Goal: Task Accomplishment & Management: Use online tool/utility

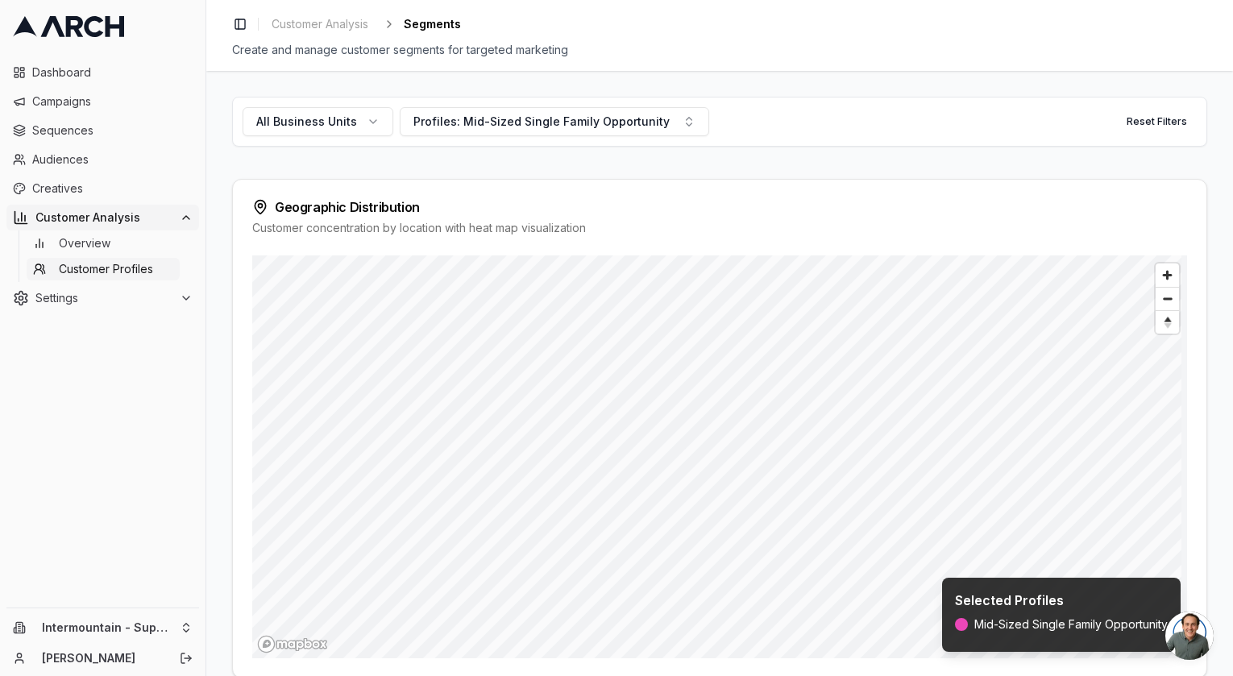
click at [608, 676] on html "Dashboard Campaigns Sequences Audiences Creatives Customer Analysis Overview Cu…" at bounding box center [616, 338] width 1233 height 676
click at [569, 676] on html "Dashboard Campaigns Sequences Audiences Creatives Customer Analysis Overview Cu…" at bounding box center [616, 338] width 1233 height 676
click at [567, 676] on html "Dashboard Campaigns Sequences Audiences Creatives Customer Analysis Overview Cu…" at bounding box center [616, 338] width 1233 height 676
click at [608, 676] on html "Dashboard Campaigns Sequences Audiences Creatives Customer Analysis Overview Cu…" at bounding box center [616, 338] width 1233 height 676
click at [584, 132] on button "Profiles: Mid-Sized Single Family Opportunity" at bounding box center [555, 121] width 310 height 29
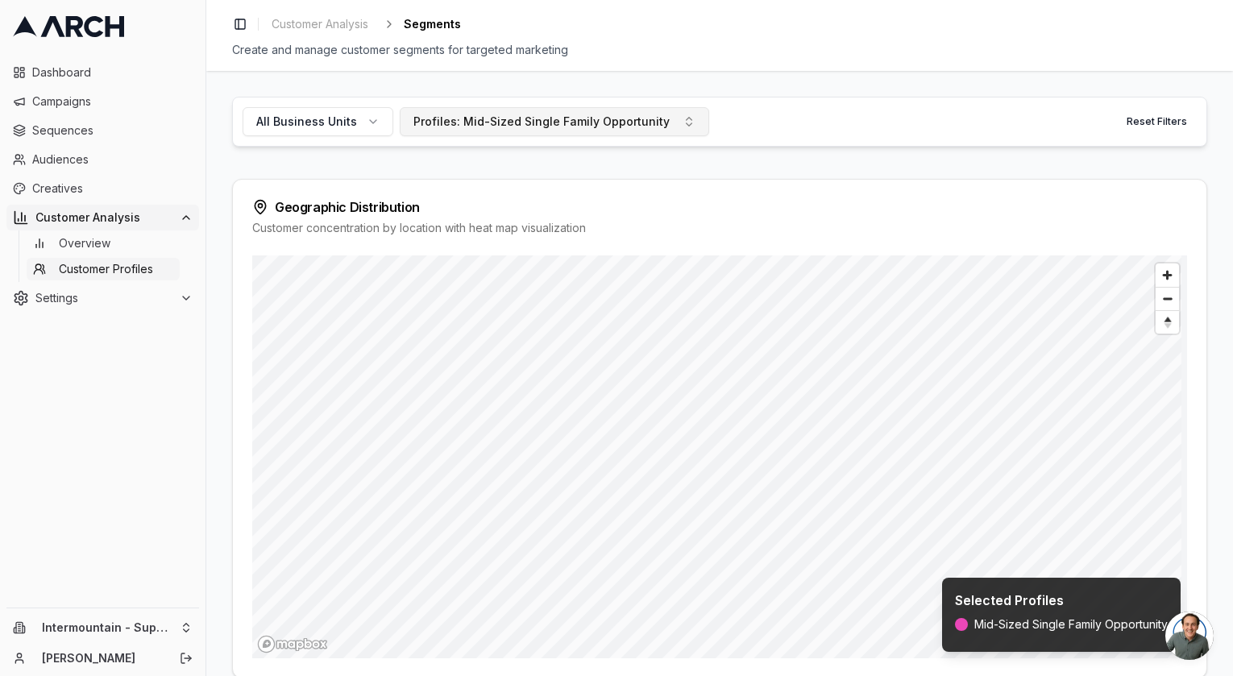
click at [647, 111] on button "Profiles: Mid-Sized Single Family Opportunity" at bounding box center [555, 121] width 310 height 29
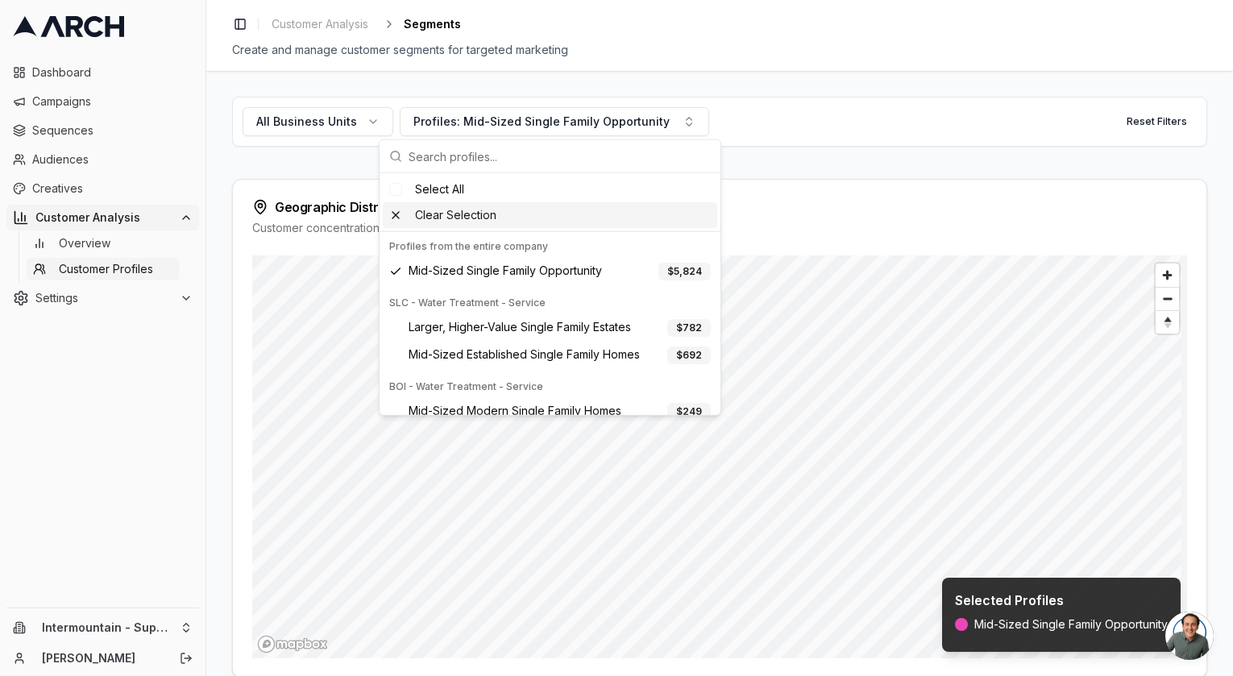
click at [485, 212] on div "Clear Selection" at bounding box center [550, 215] width 335 height 26
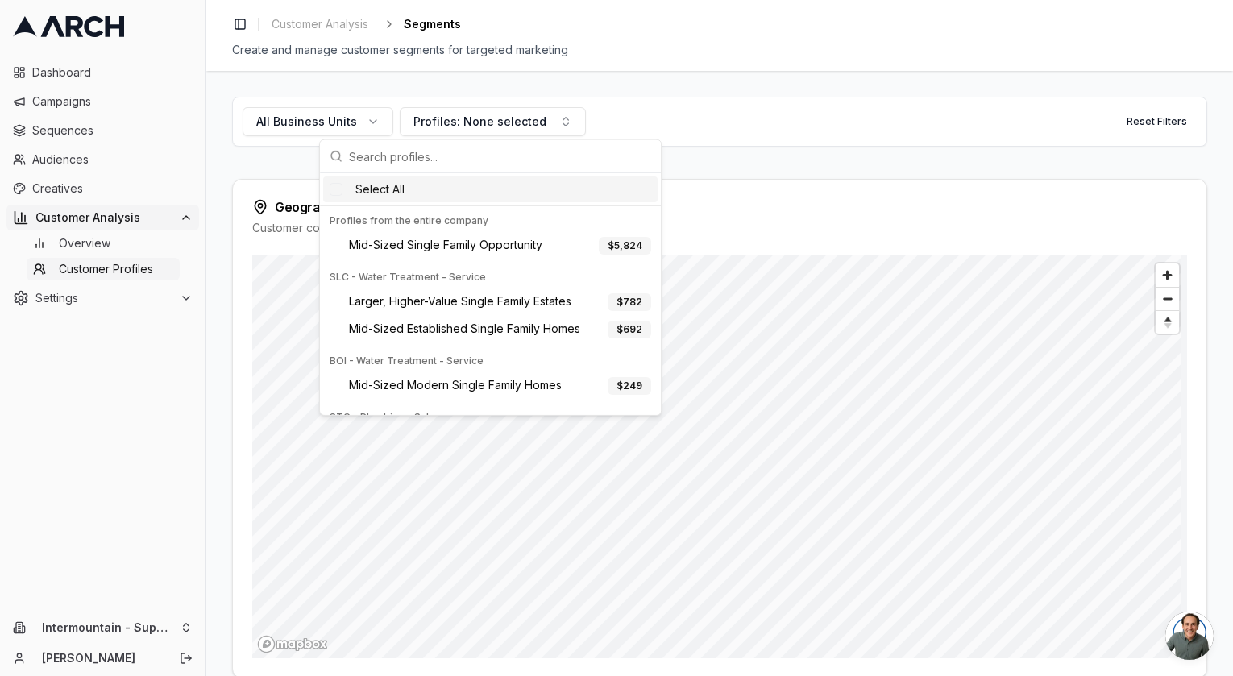
click at [803, 170] on div "All Business Units Profiles: None selected Reset Filters Geographic Distributio…" at bounding box center [720, 394] width 976 height 595
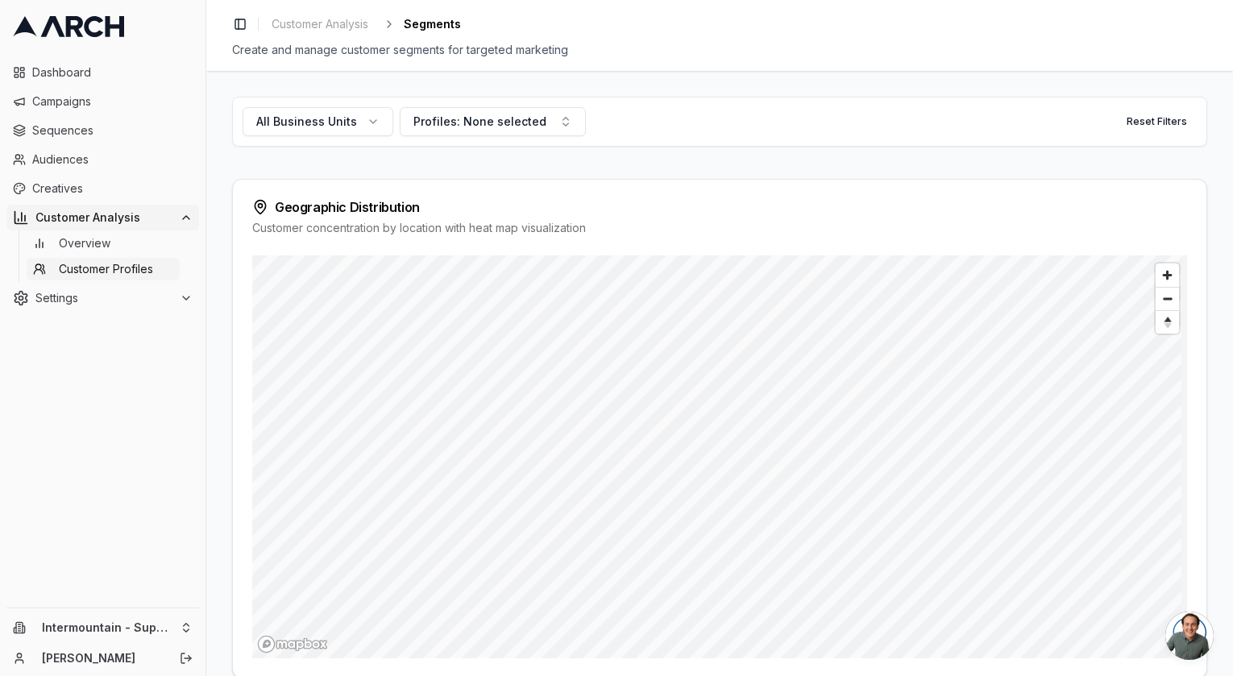
scroll to position [39, 0]
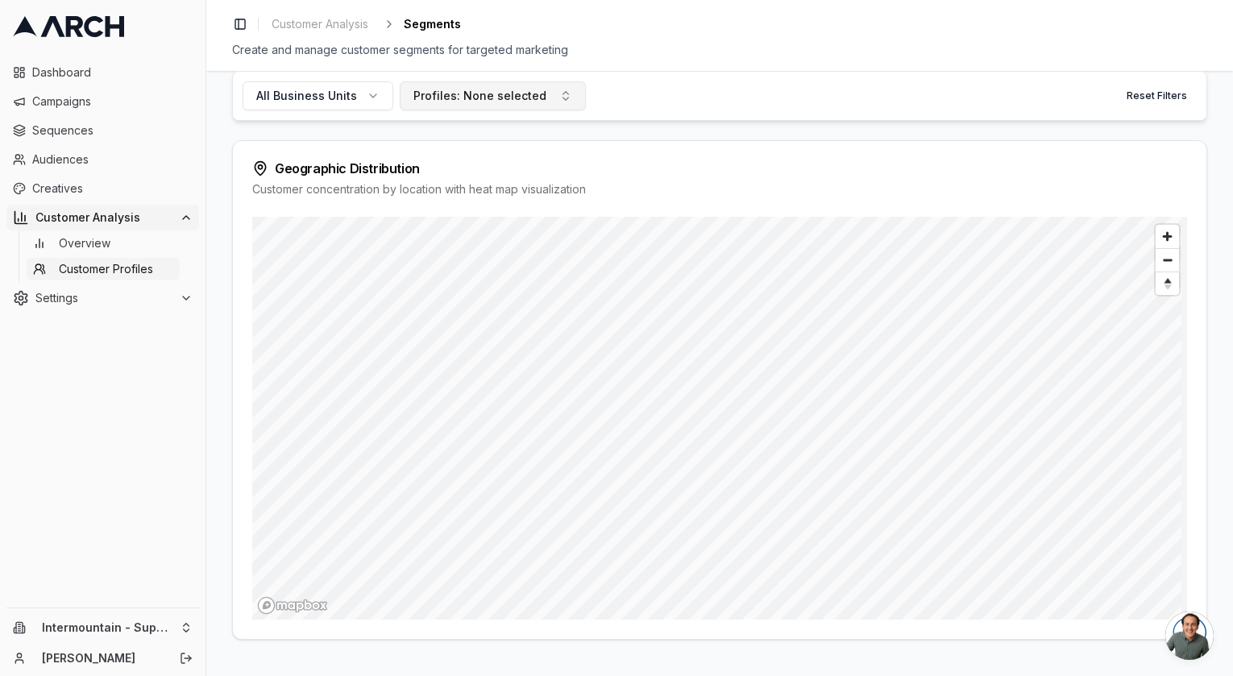
click at [514, 106] on button "Profiles: None selected" at bounding box center [493, 95] width 186 height 29
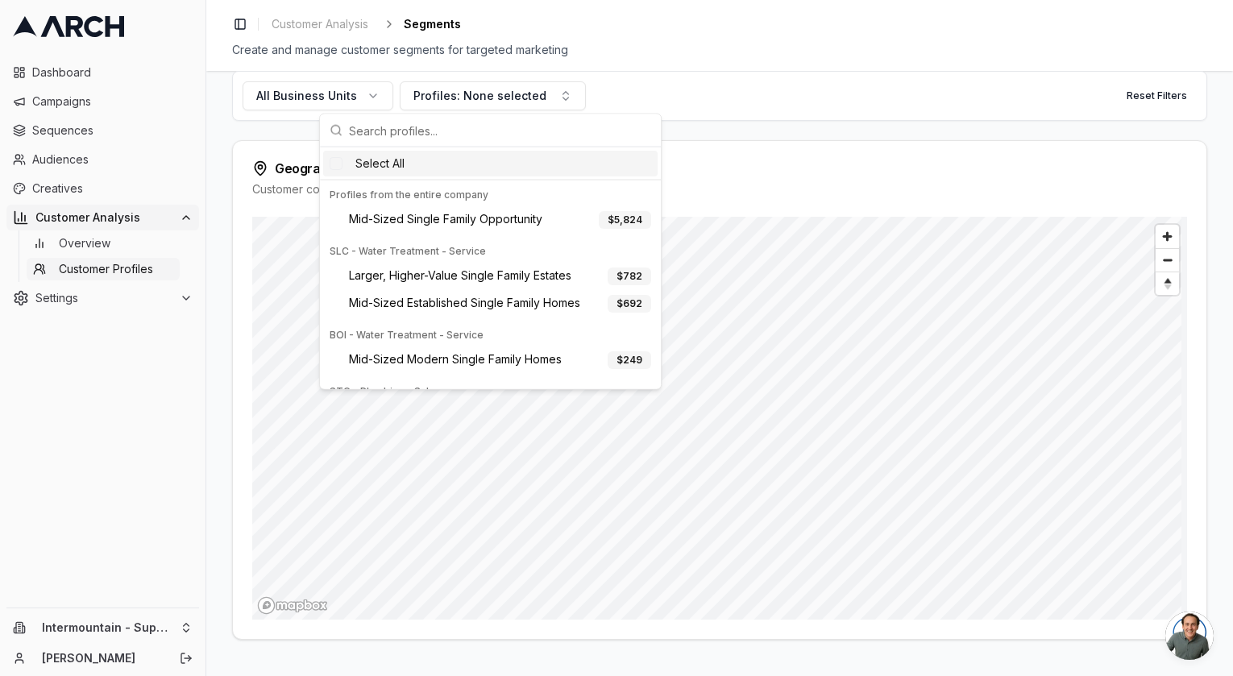
click at [427, 167] on div "Select All" at bounding box center [490, 164] width 335 height 26
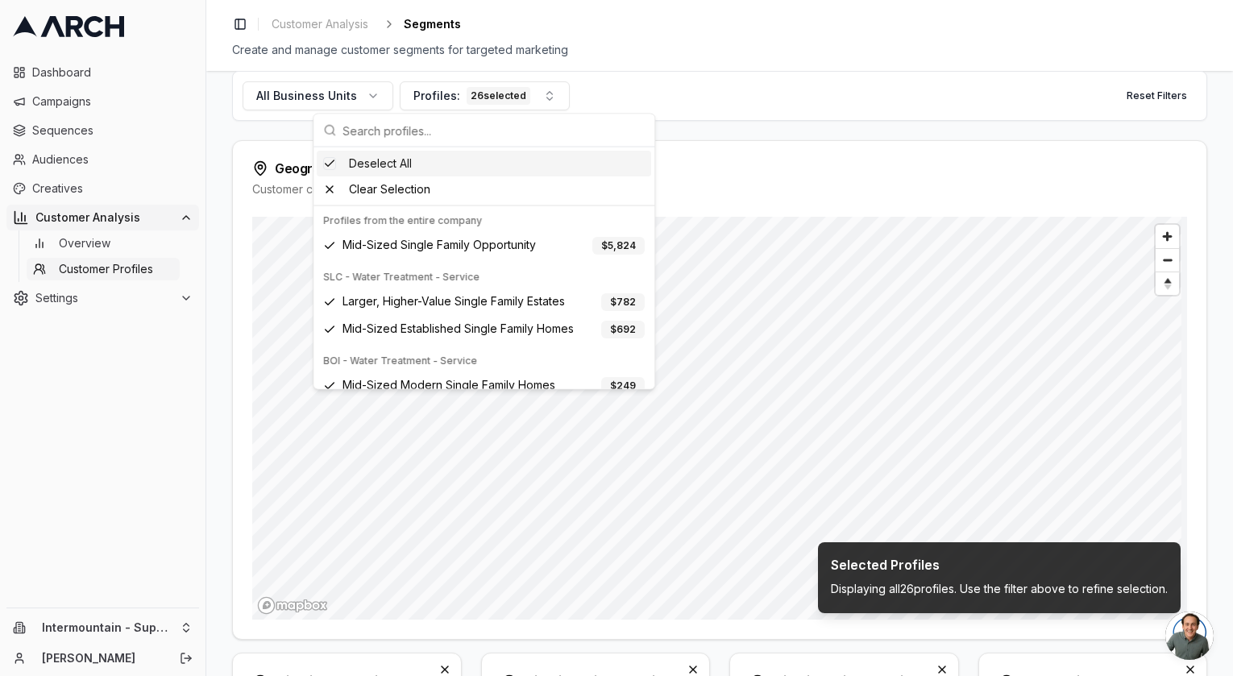
click at [722, 143] on div "Geographic Distribution Customer concentration by location with heat map visual…" at bounding box center [720, 179] width 974 height 76
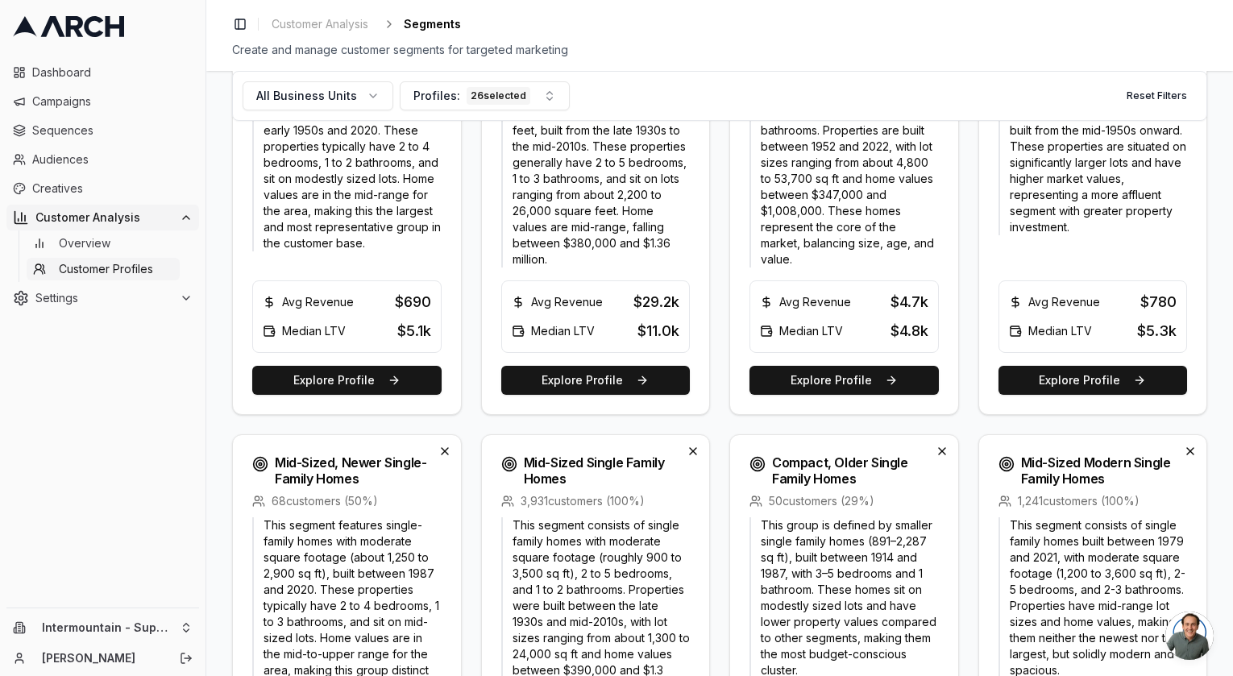
scroll to position [0, 0]
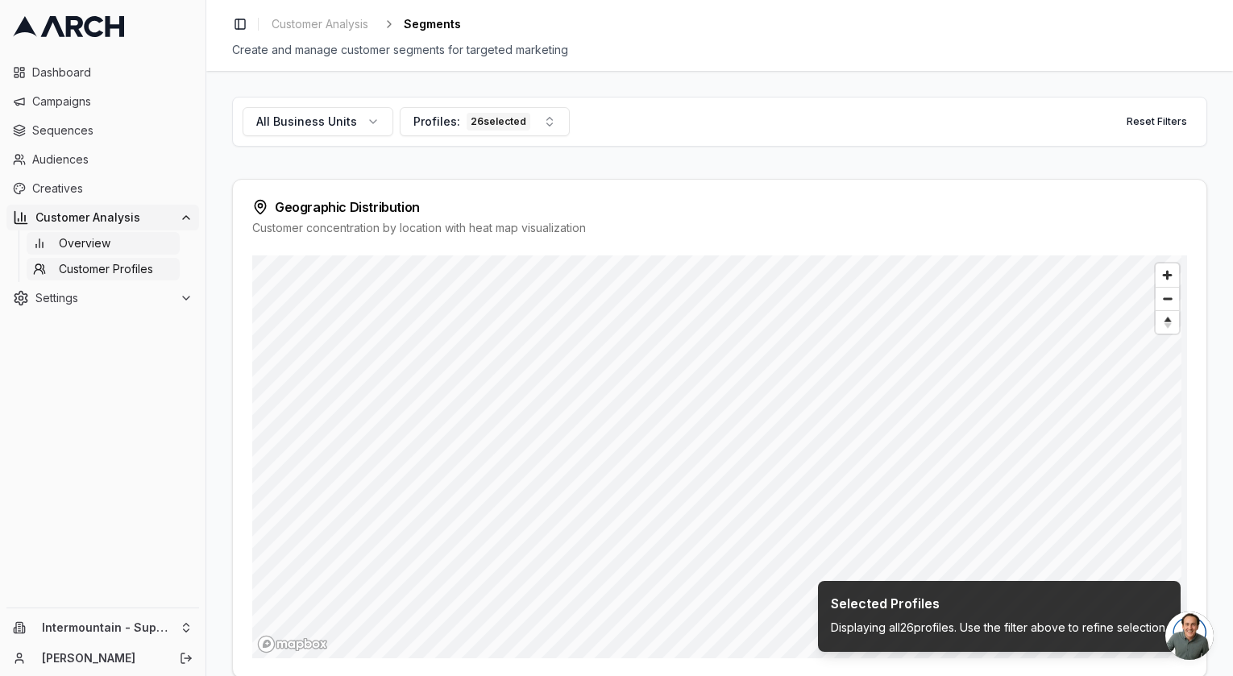
click at [122, 252] on link "Overview" at bounding box center [103, 243] width 153 height 23
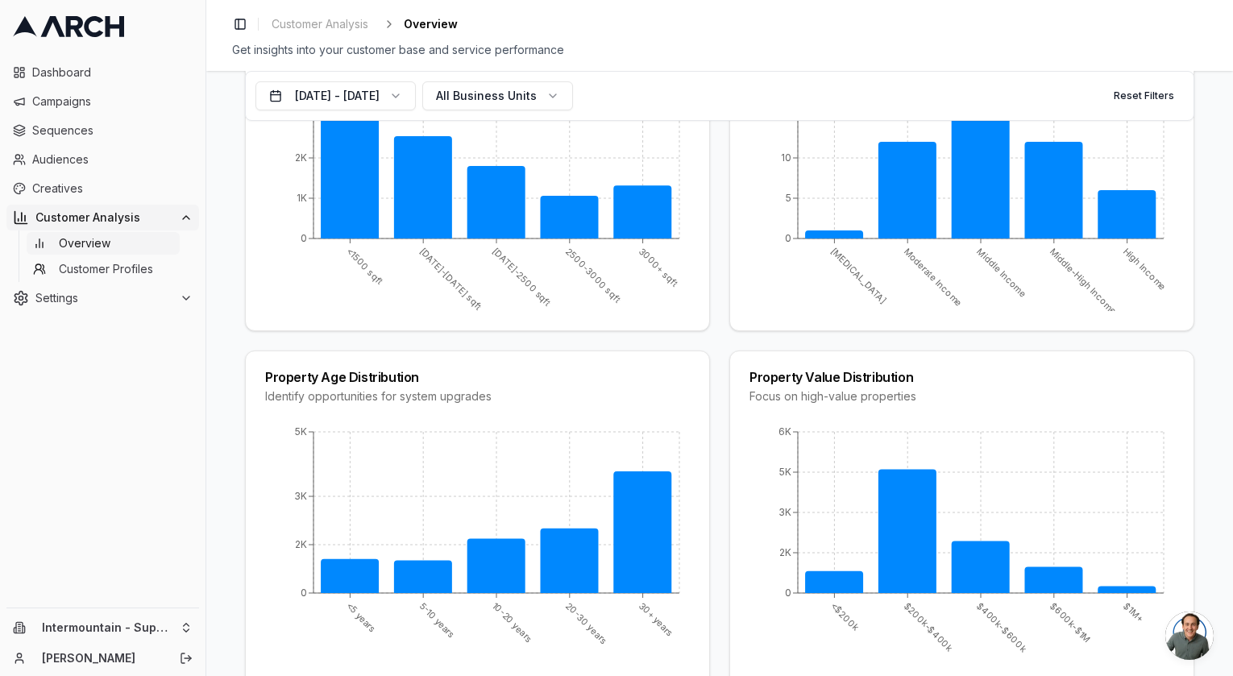
scroll to position [1102, 0]
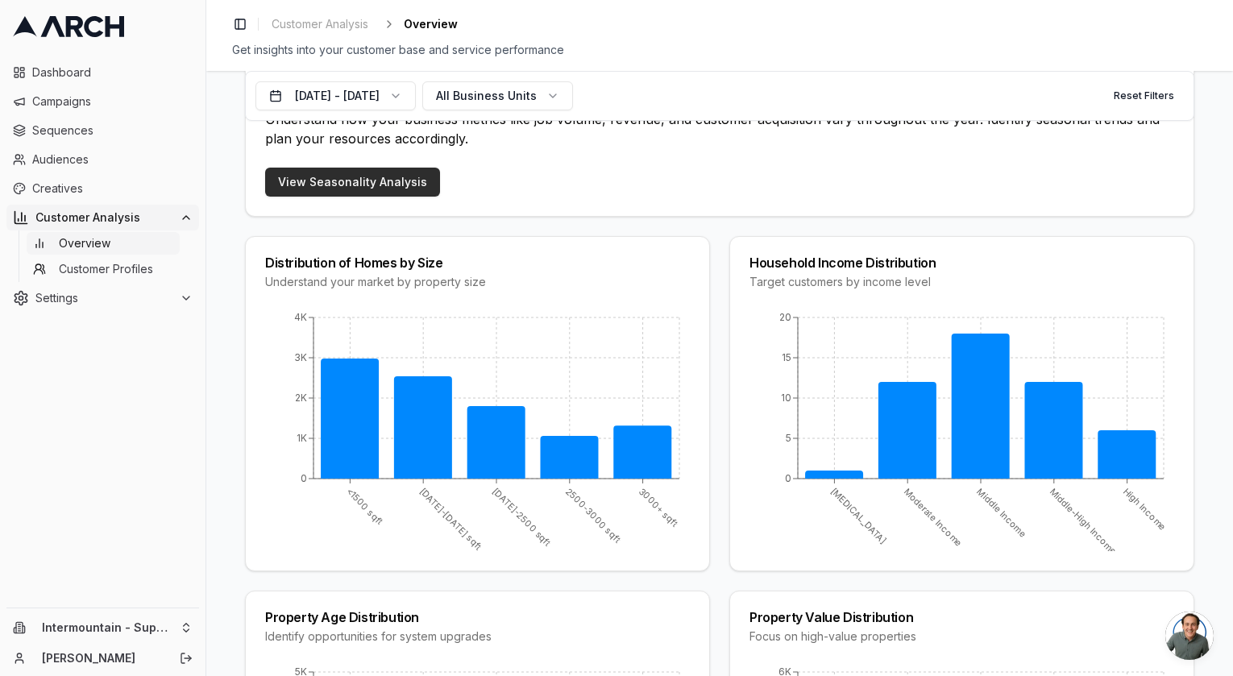
click at [355, 197] on link "View Seasonality Analysis" at bounding box center [352, 182] width 175 height 29
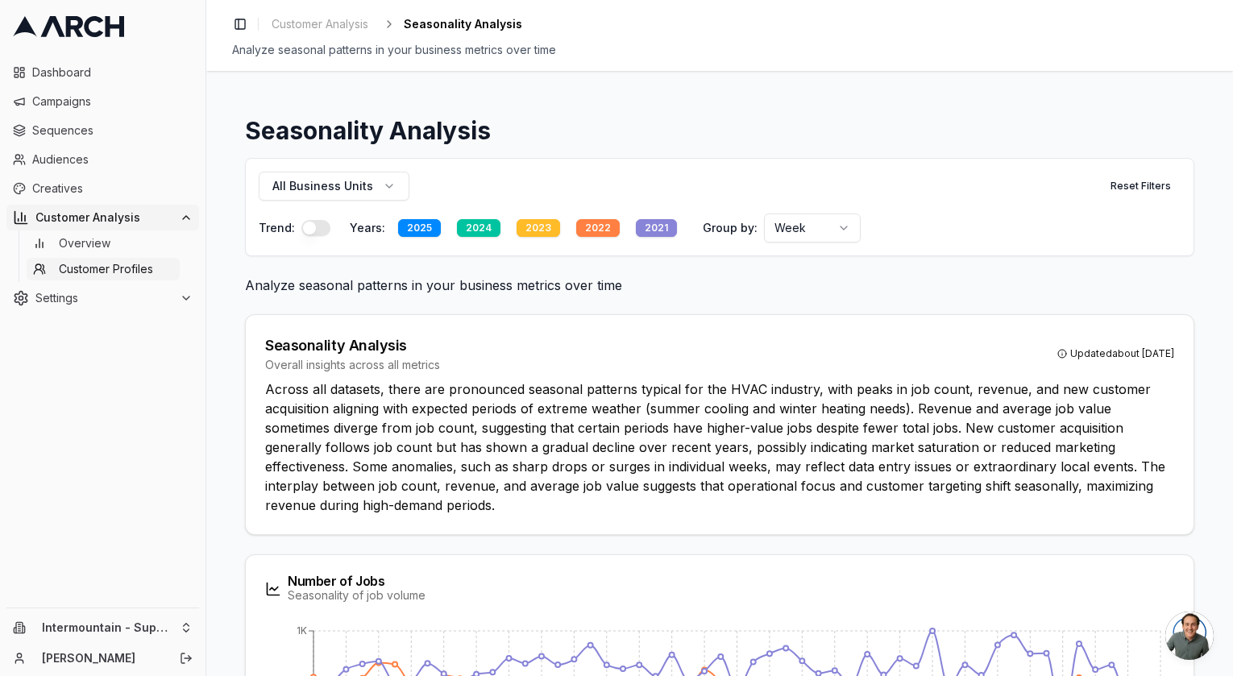
click at [97, 263] on span "Customer Profiles" at bounding box center [106, 269] width 94 height 16
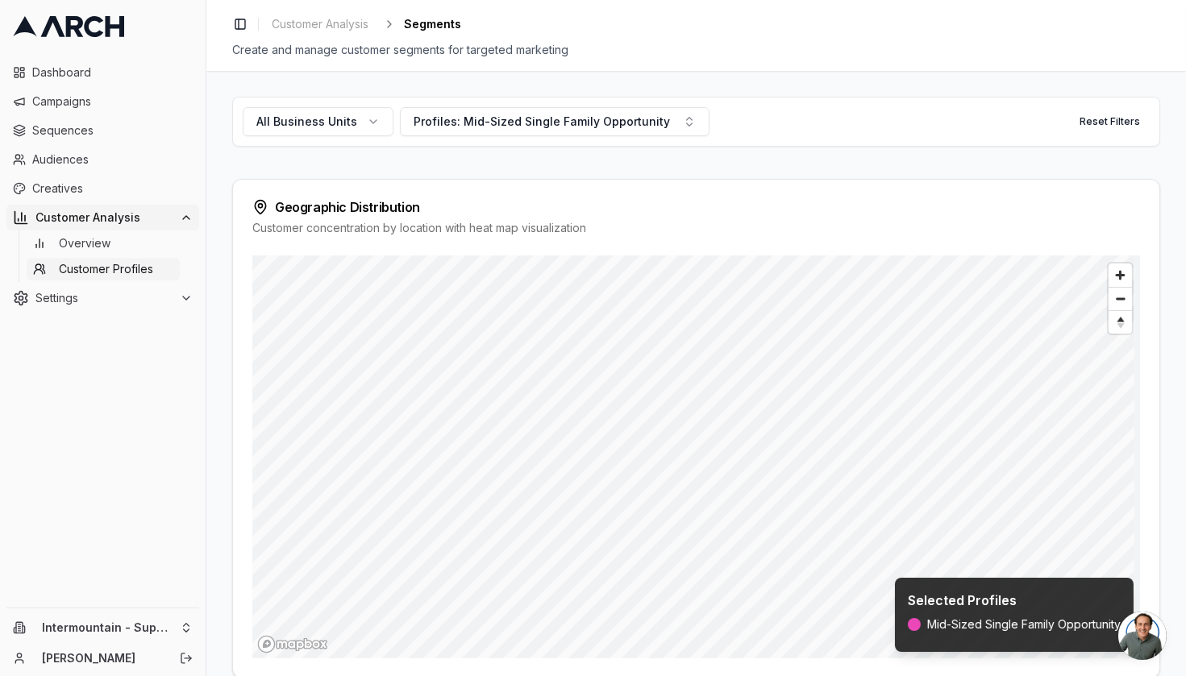
click at [82, 265] on span "Customer Profiles" at bounding box center [106, 269] width 94 height 16
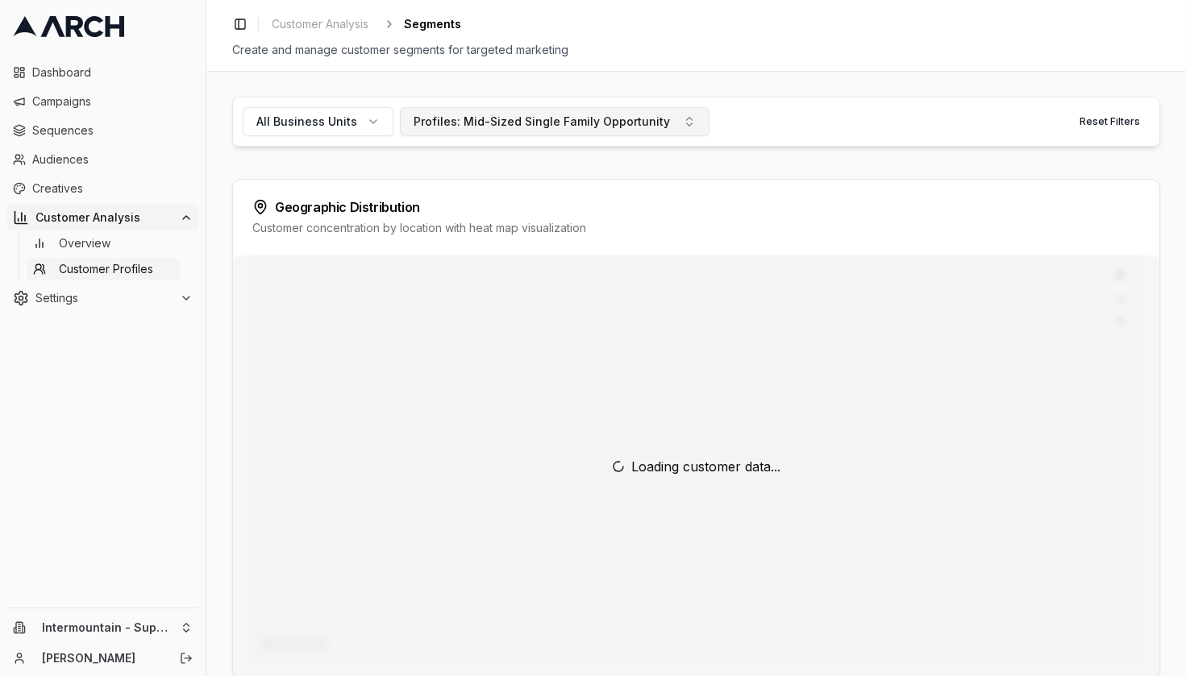
click at [595, 125] on div "Profiles: Mid-Sized Single Family Opportunity" at bounding box center [542, 122] width 256 height 16
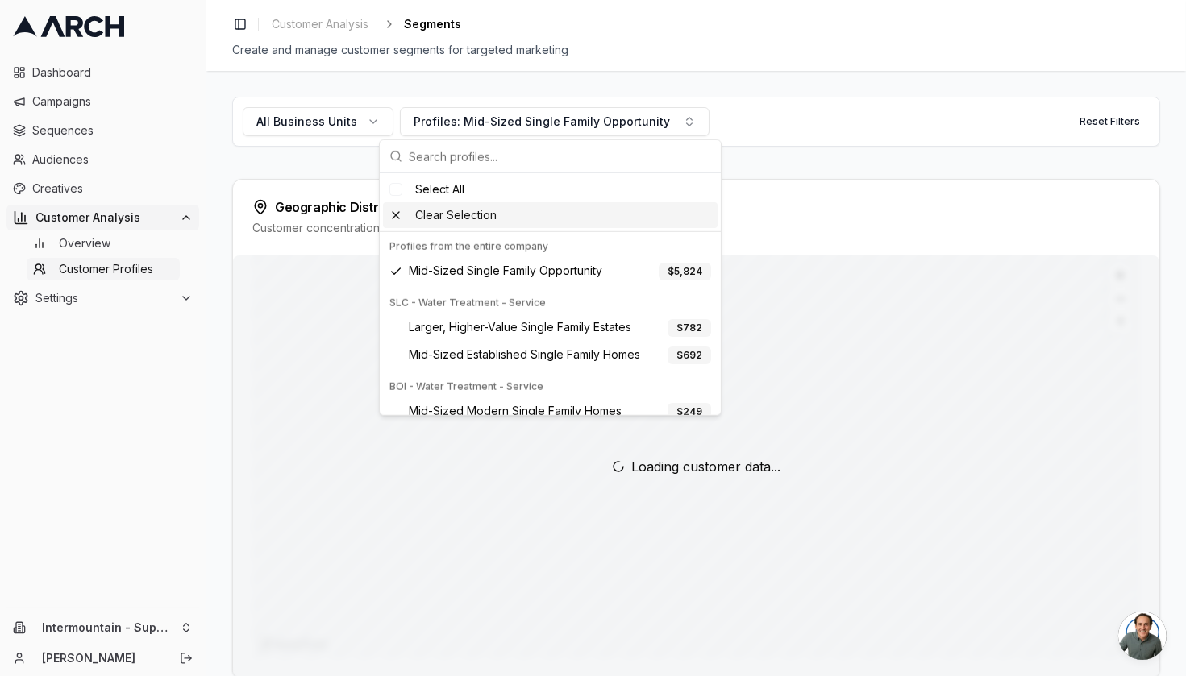
click at [524, 211] on div "Clear Selection" at bounding box center [550, 215] width 335 height 26
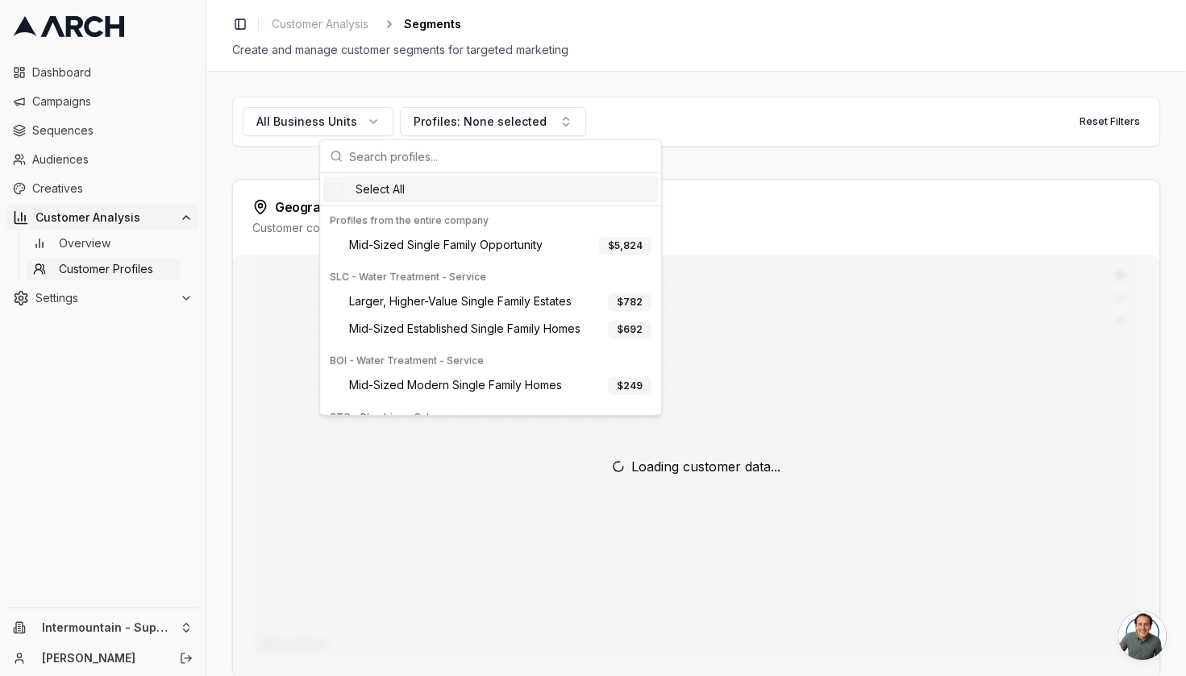
click at [794, 183] on div "Geographic Distribution Customer concentration by location with heat map visual…" at bounding box center [696, 218] width 926 height 76
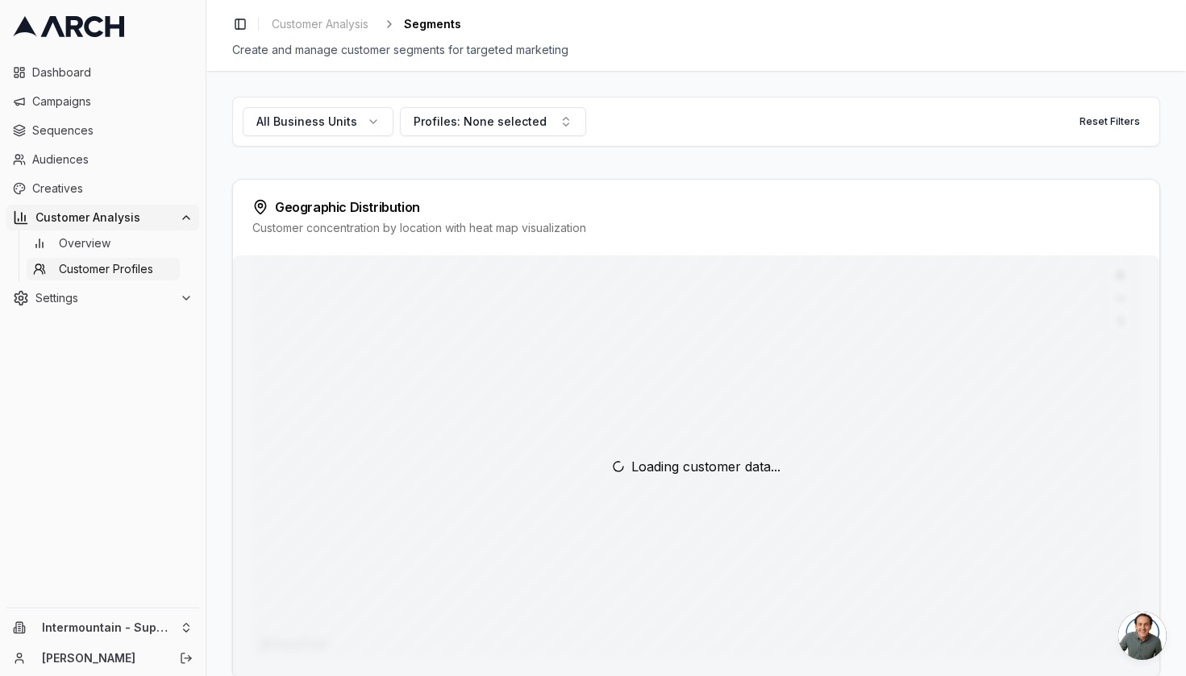
click at [748, 194] on div "Geographic Distribution Customer concentration by location with heat map visual…" at bounding box center [696, 218] width 926 height 76
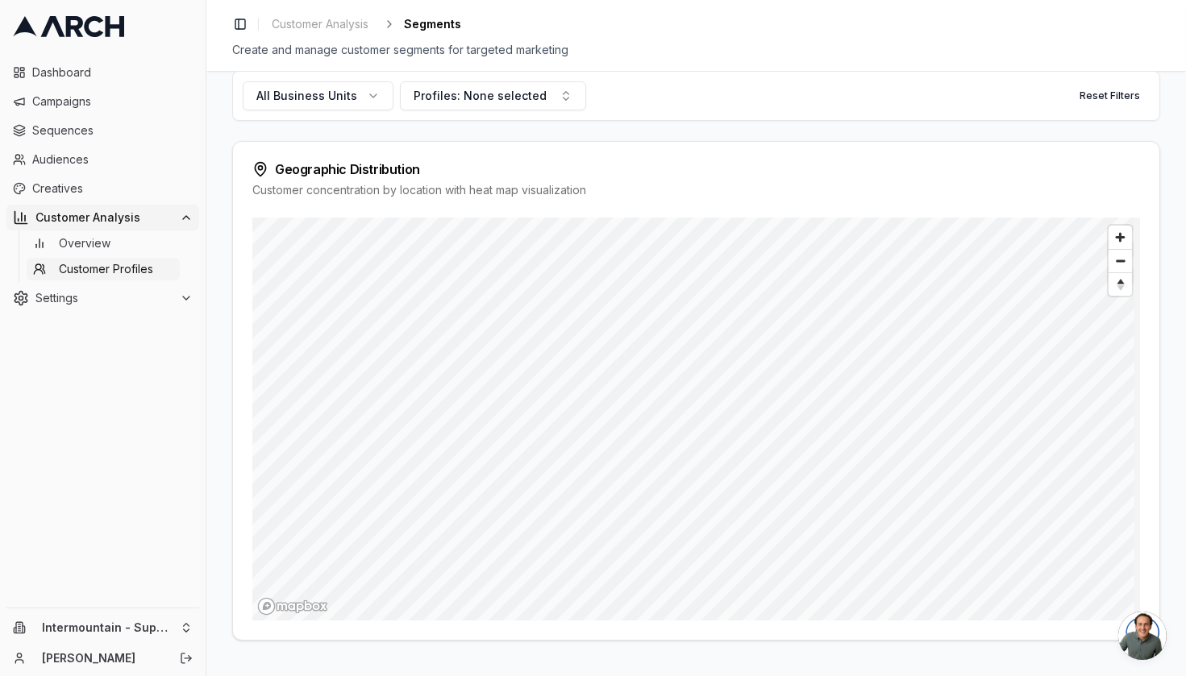
scroll to position [39, 0]
click at [546, 94] on button "Profiles: None selected" at bounding box center [493, 95] width 186 height 29
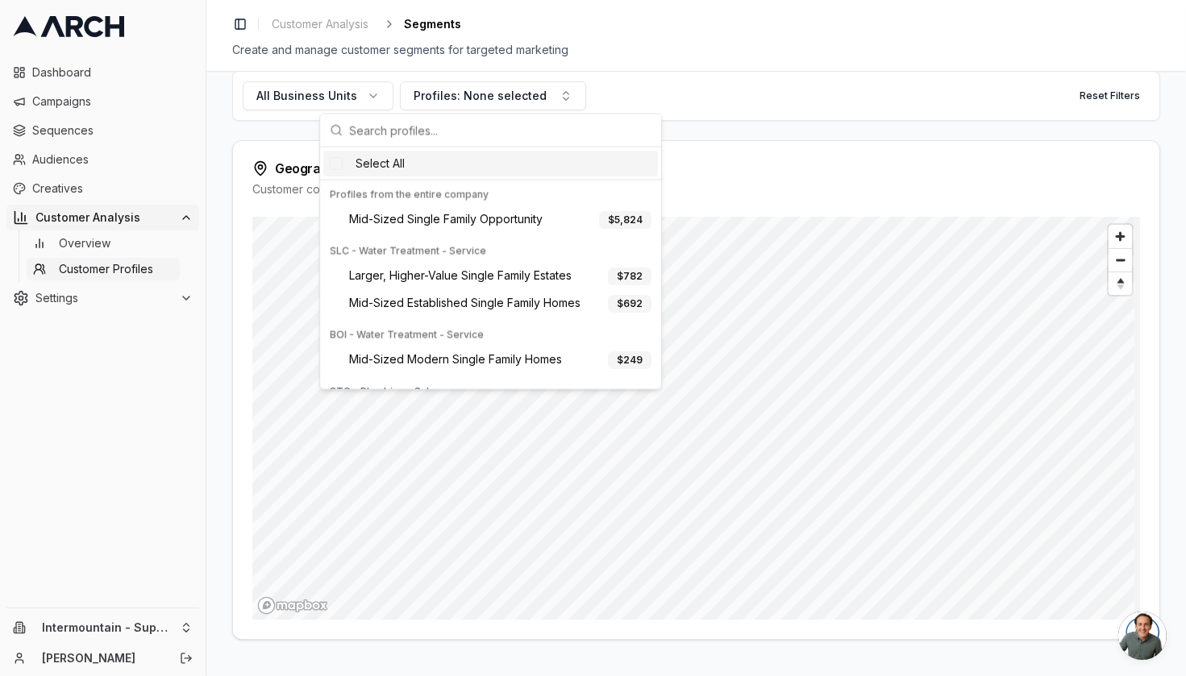
click at [347, 161] on div "Select All" at bounding box center [490, 164] width 335 height 26
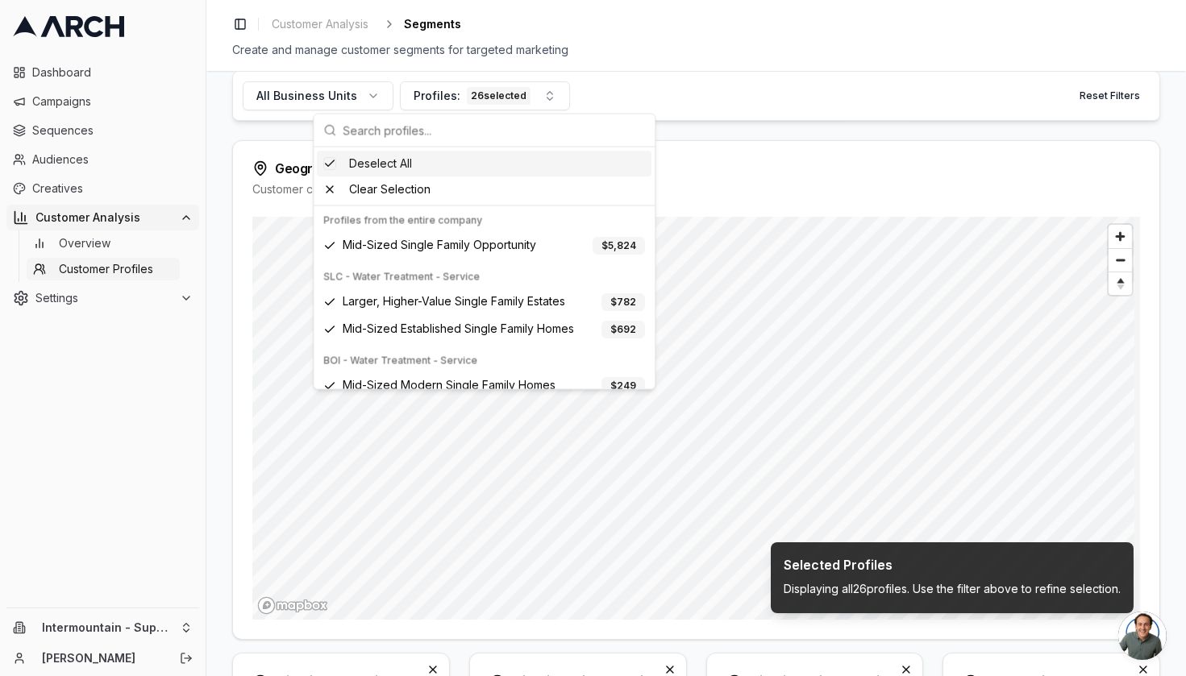
click at [838, 116] on div "All Business Units Profiles: 26 selected Reset Filters" at bounding box center [696, 96] width 928 height 50
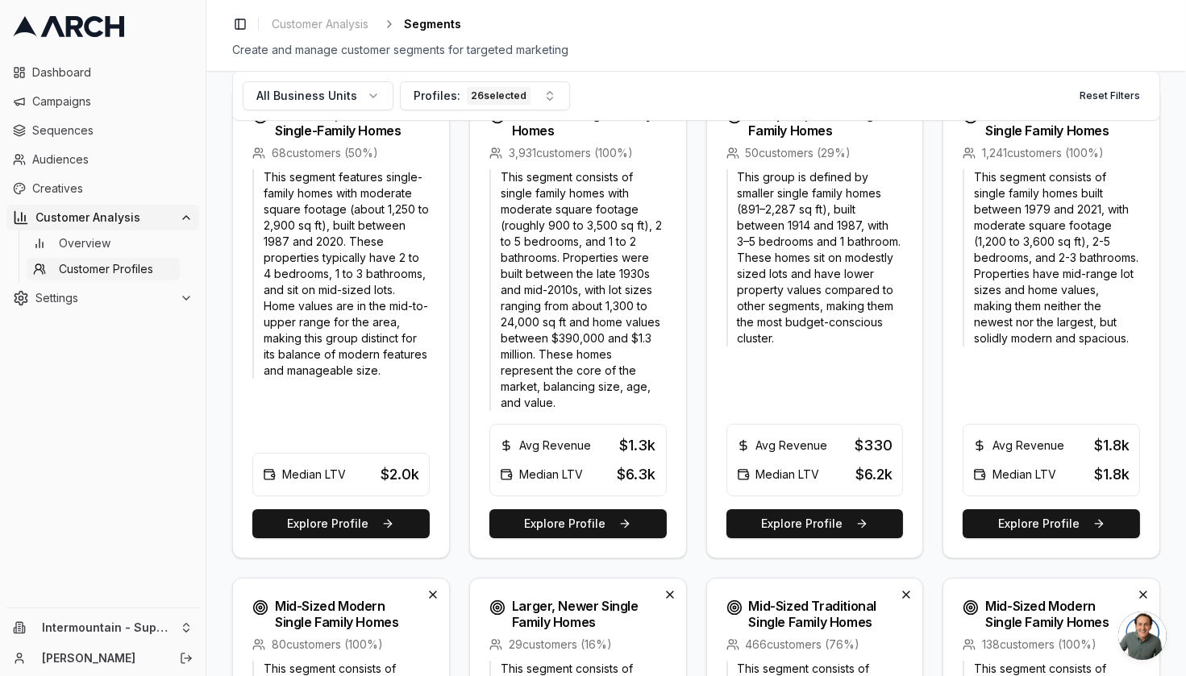
scroll to position [1097, 0]
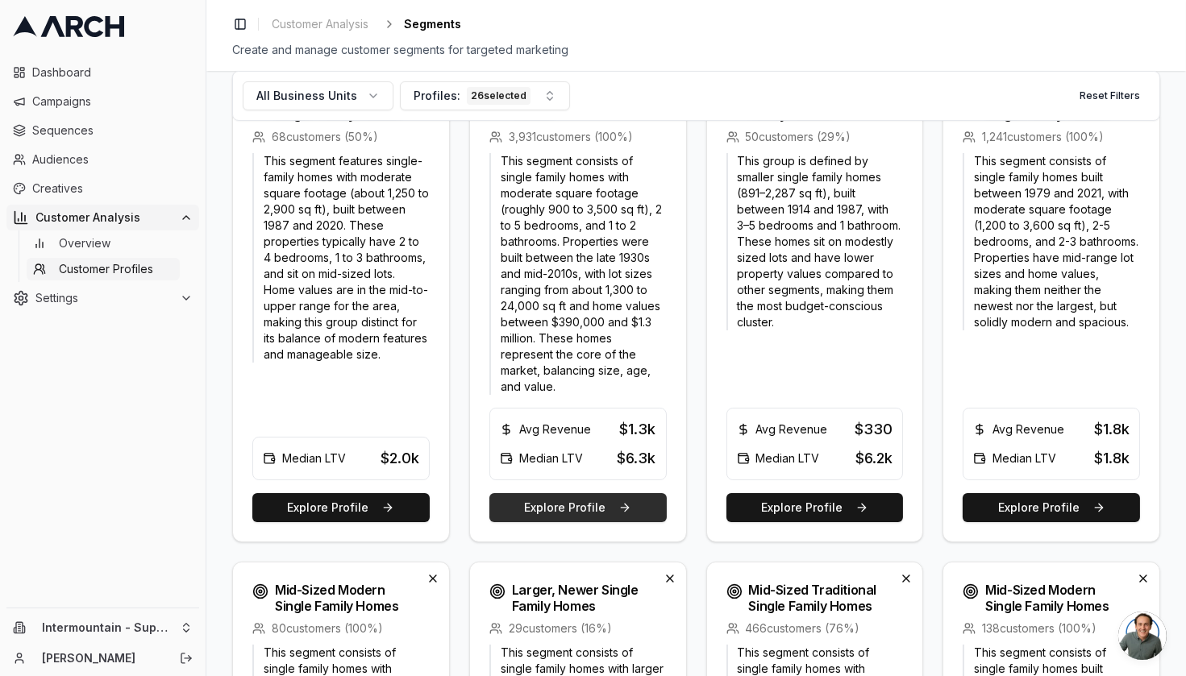
click at [576, 495] on button "Explore Profile" at bounding box center [577, 507] width 177 height 29
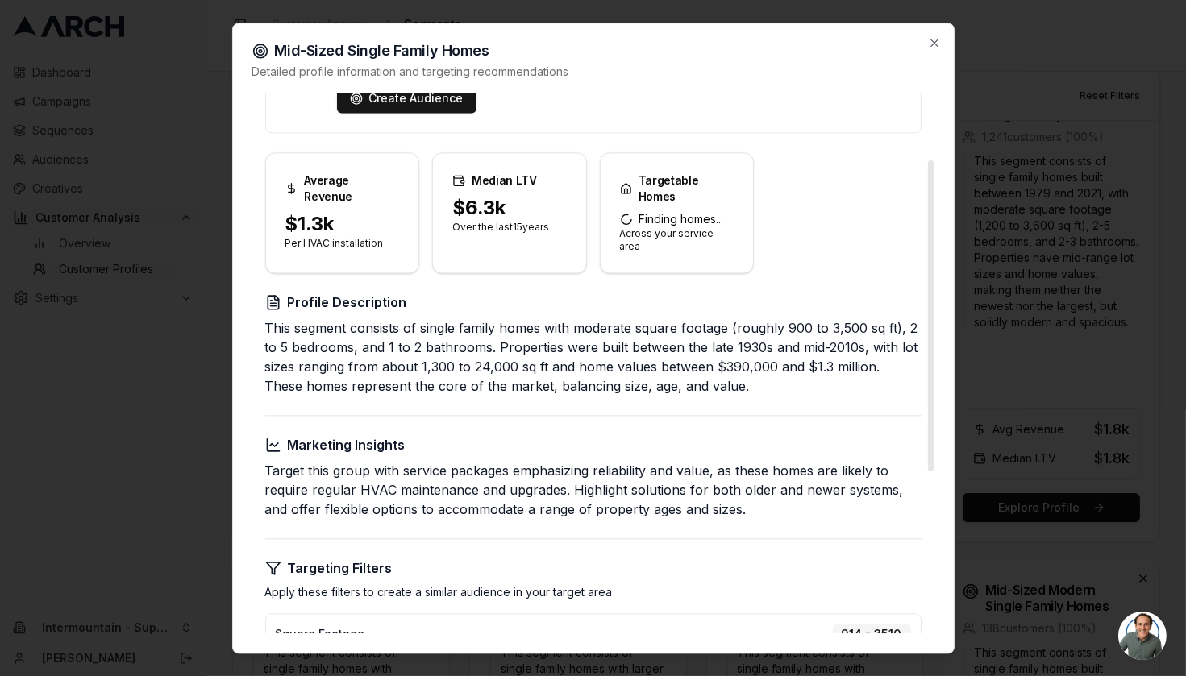
scroll to position [116, 0]
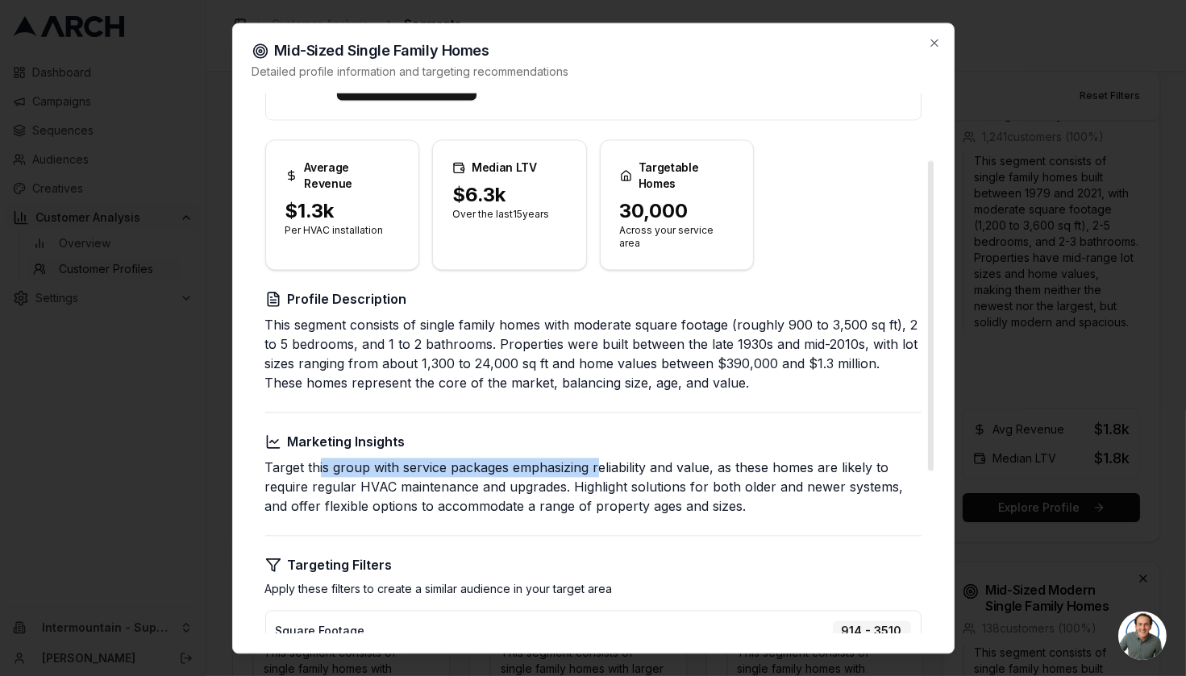
drag, startPoint x: 318, startPoint y: 440, endPoint x: 597, endPoint y: 429, distance: 279.2
click at [597, 458] on p "Target this group with service packages emphasizing reliability and value, as t…" at bounding box center [593, 487] width 656 height 58
click at [569, 372] on div "Create Targeted Campaign Target 30,000 potential customers with an average reve…" at bounding box center [593, 466] width 682 height 979
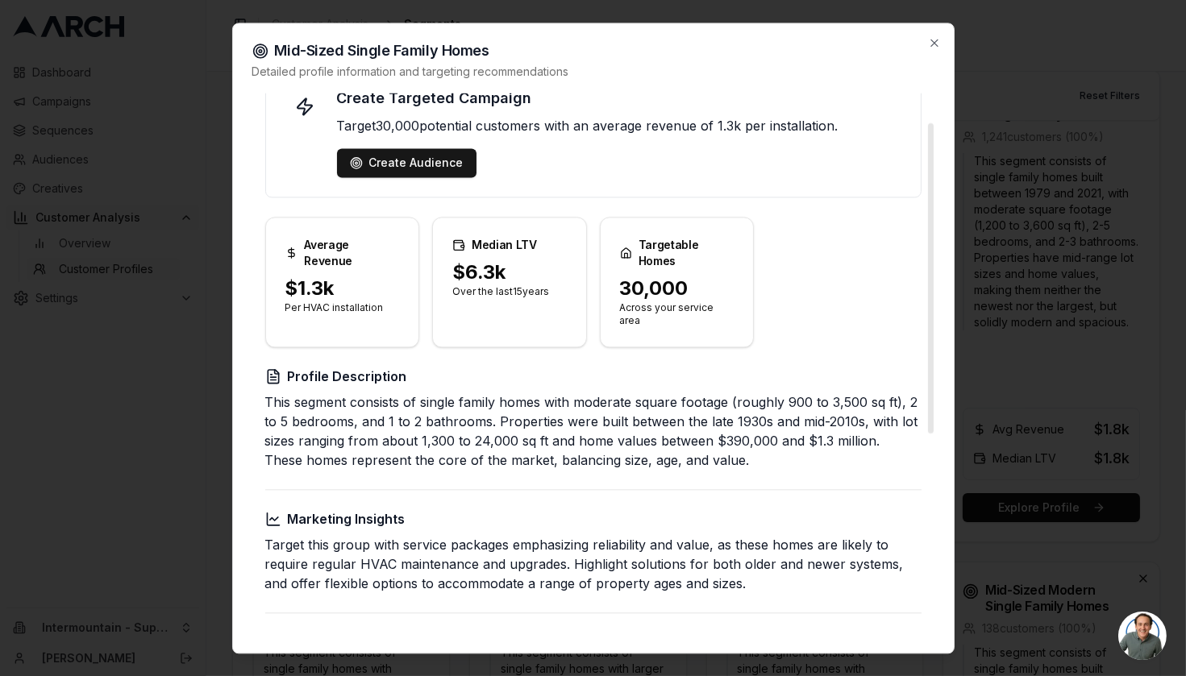
scroll to position [0, 0]
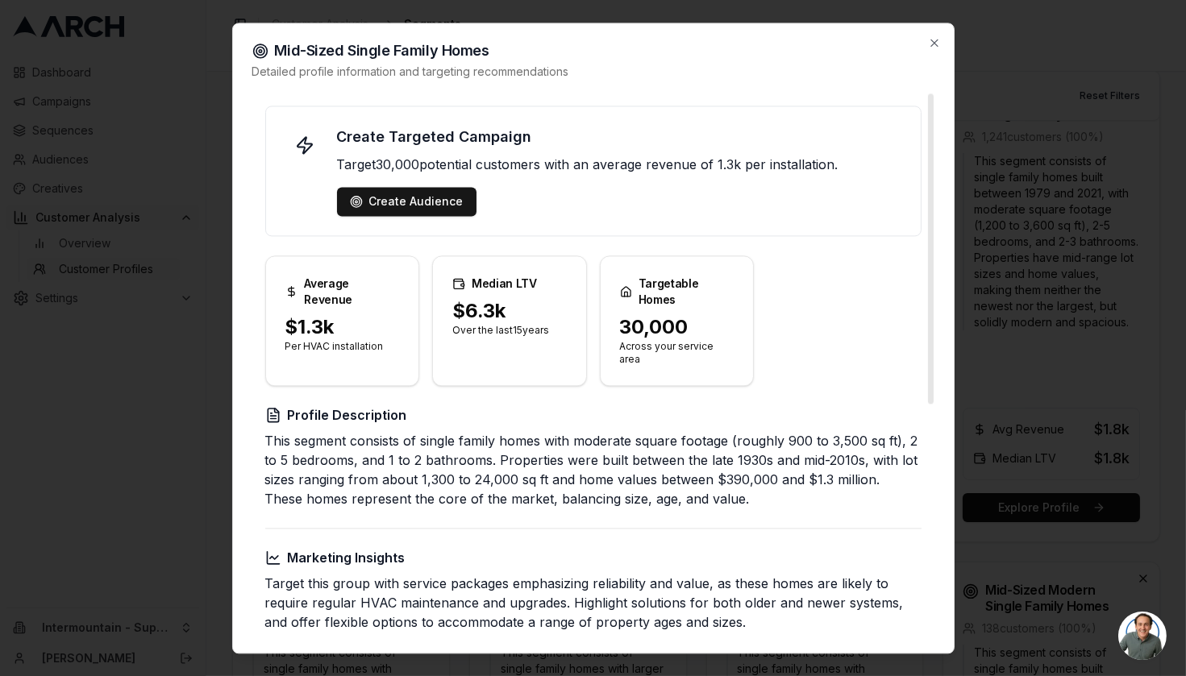
click at [152, 196] on div at bounding box center [593, 338] width 1186 height 676
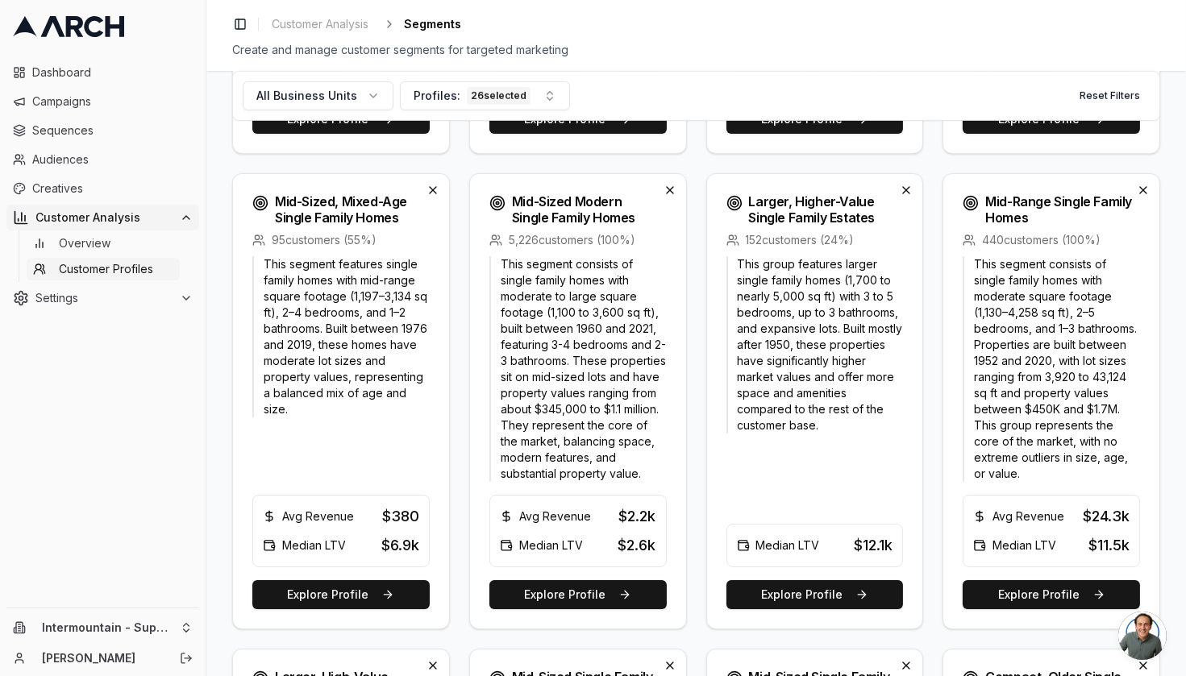
scroll to position [1978, 0]
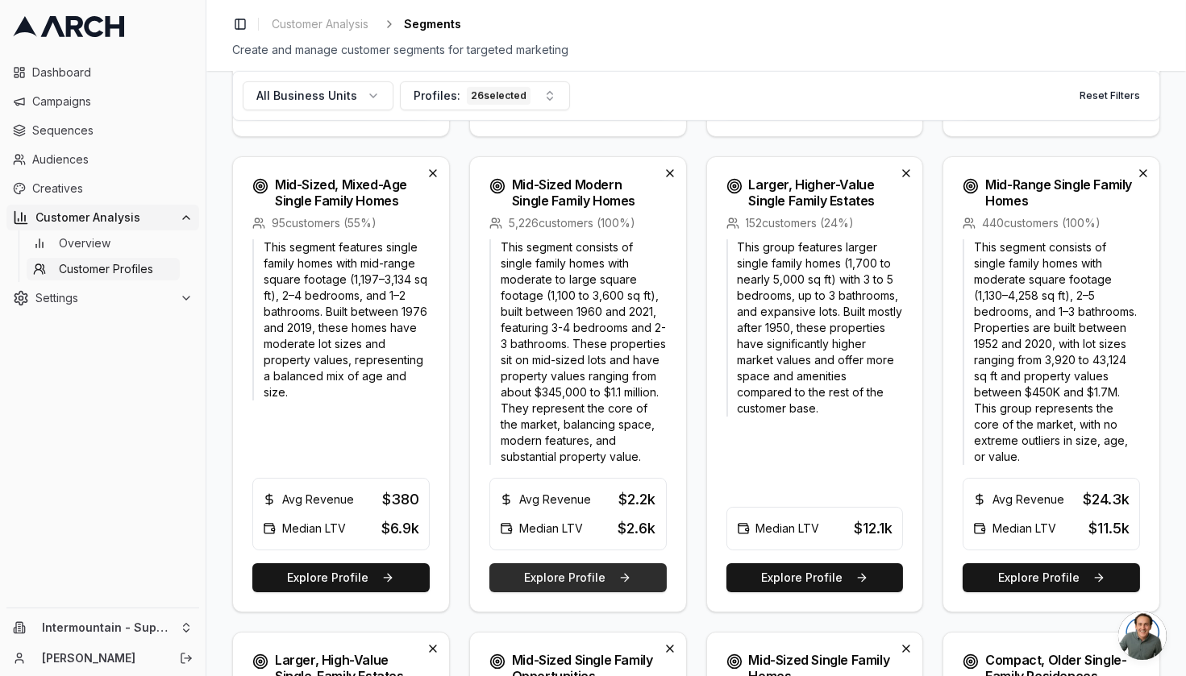
click at [572, 589] on button "Explore Profile" at bounding box center [577, 578] width 177 height 29
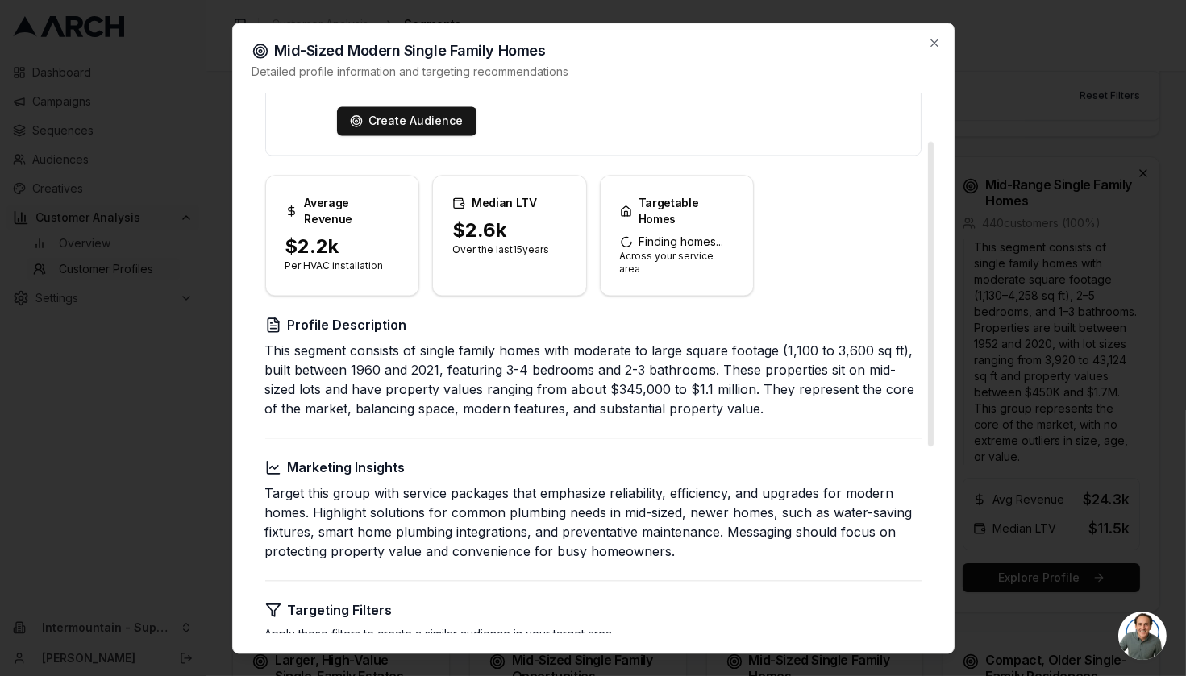
scroll to position [86, 0]
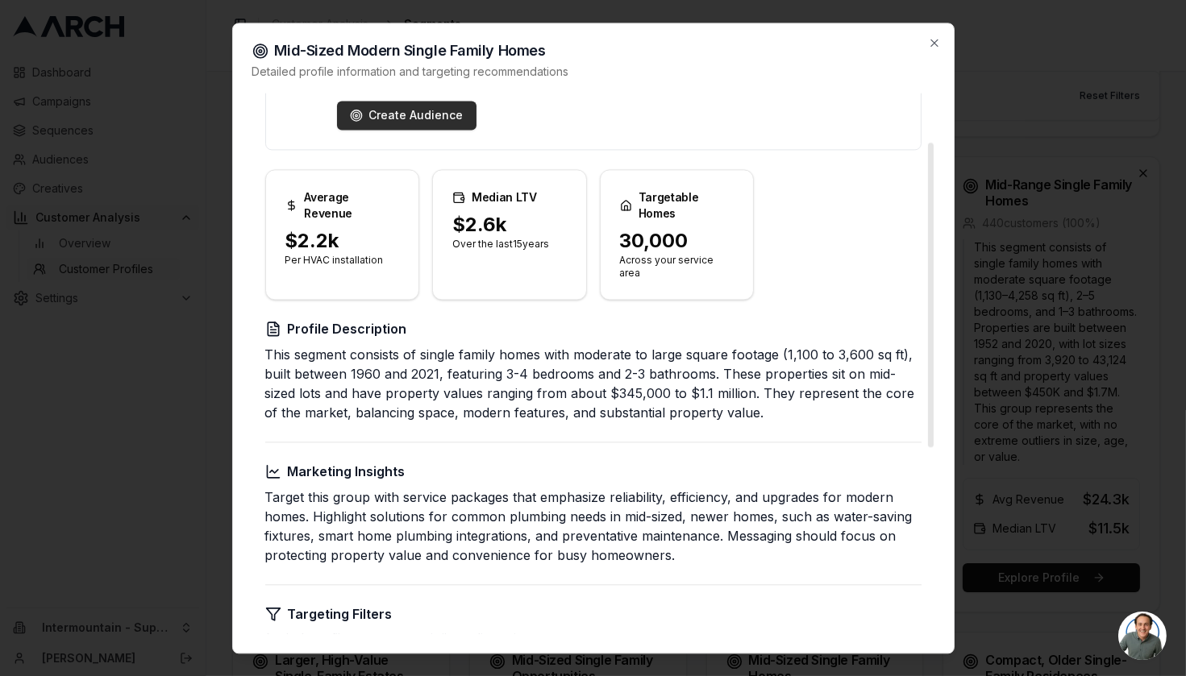
click at [406, 119] on div "Create Audience" at bounding box center [407, 115] width 114 height 16
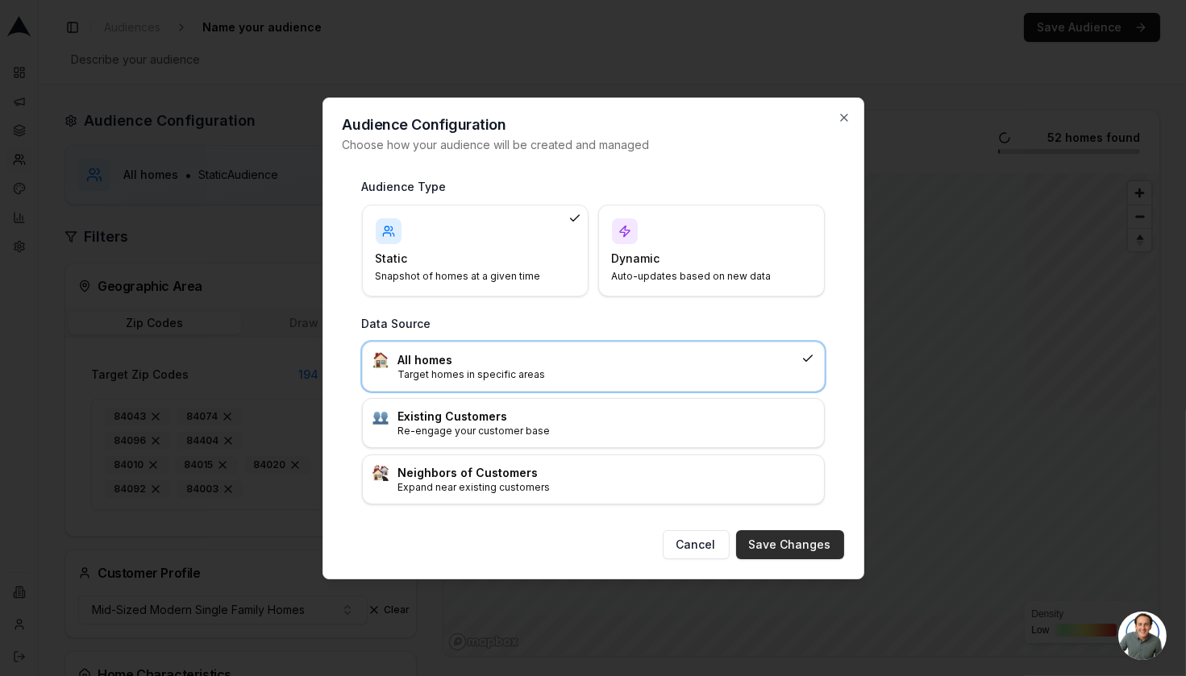
click at [786, 542] on button "Save Changes" at bounding box center [790, 544] width 108 height 29
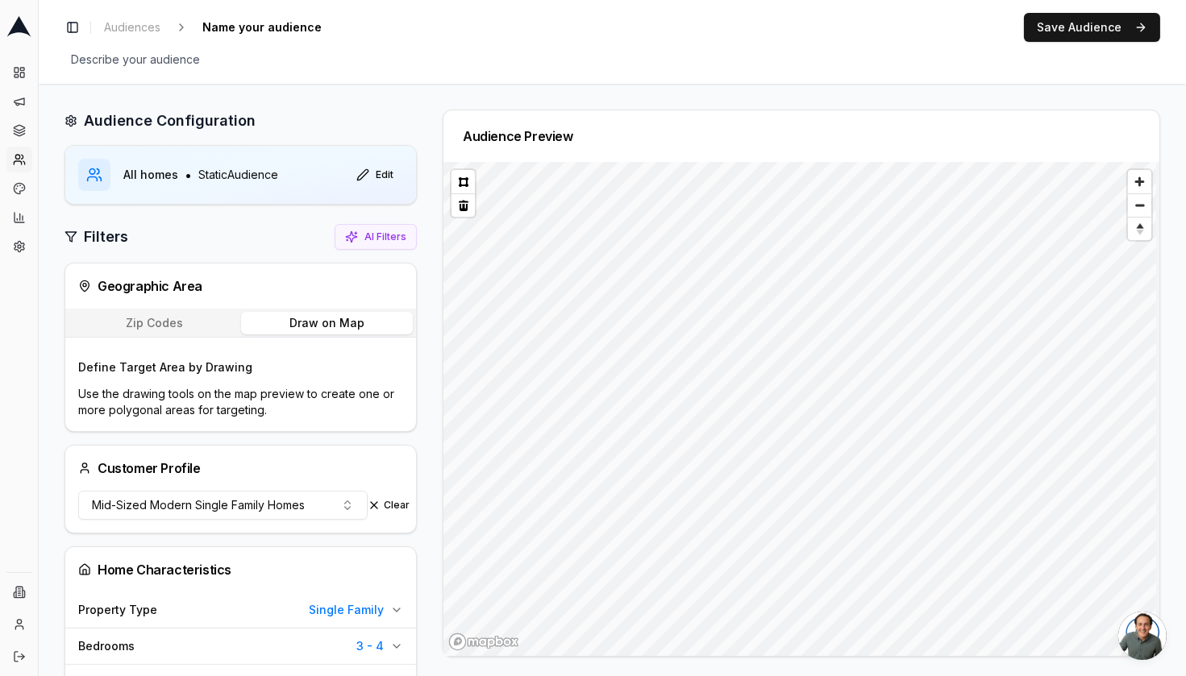
click at [333, 322] on button "Draw on Map" at bounding box center [327, 323] width 173 height 23
click at [283, 321] on button "Draw on Map" at bounding box center [327, 323] width 173 height 23
click at [458, 177] on button at bounding box center [462, 181] width 23 height 23
click at [171, 321] on button "Zip Codes" at bounding box center [155, 323] width 173 height 23
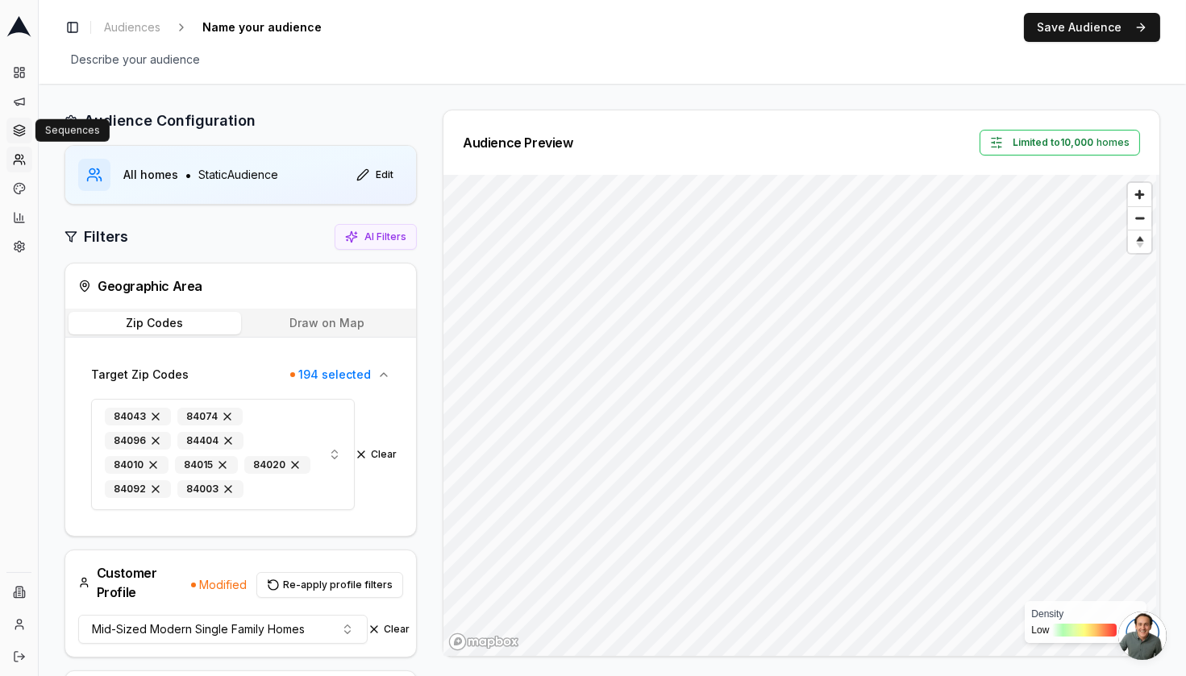
click at [16, 123] on link "Sequences" at bounding box center [19, 131] width 26 height 26
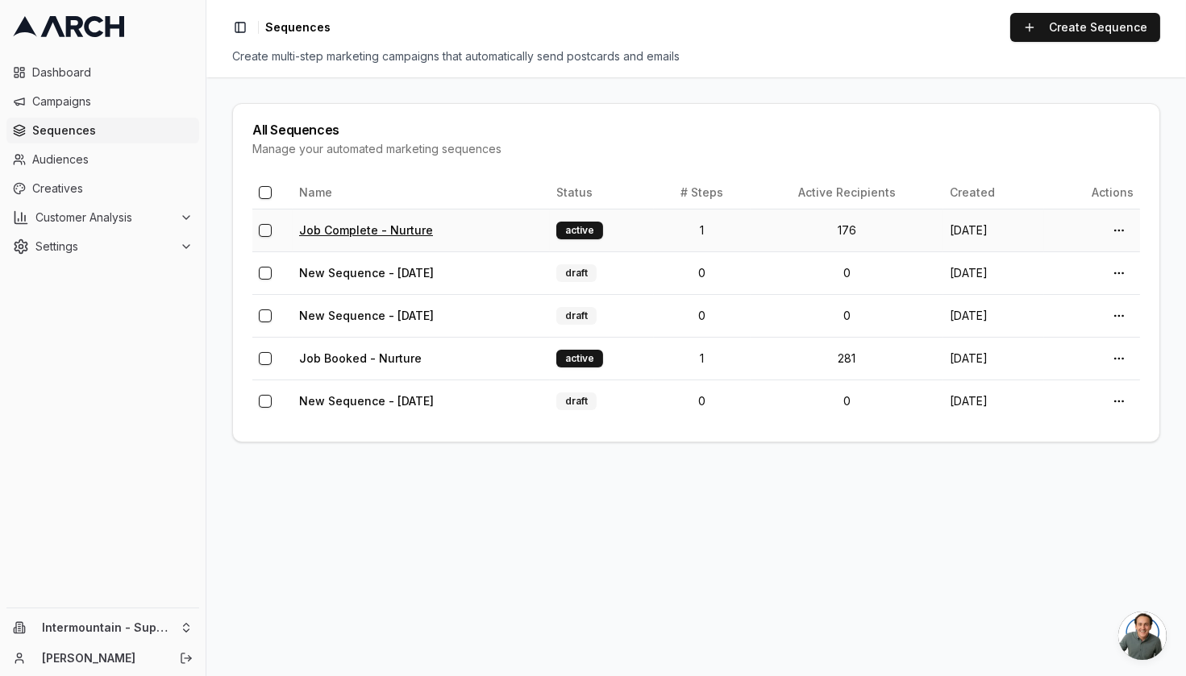
click at [350, 232] on link "Job Complete - Nurture" at bounding box center [366, 230] width 134 height 14
click at [1117, 228] on html "Dashboard Campaigns Sequences Audiences Creatives Customer Analysis Settings In…" at bounding box center [593, 338] width 1186 height 676
click at [363, 235] on html "Dashboard Campaigns Sequences Audiences Creatives Customer Analysis Settings In…" at bounding box center [593, 338] width 1186 height 676
click at [387, 226] on link "Job Complete - Nurture" at bounding box center [366, 230] width 134 height 14
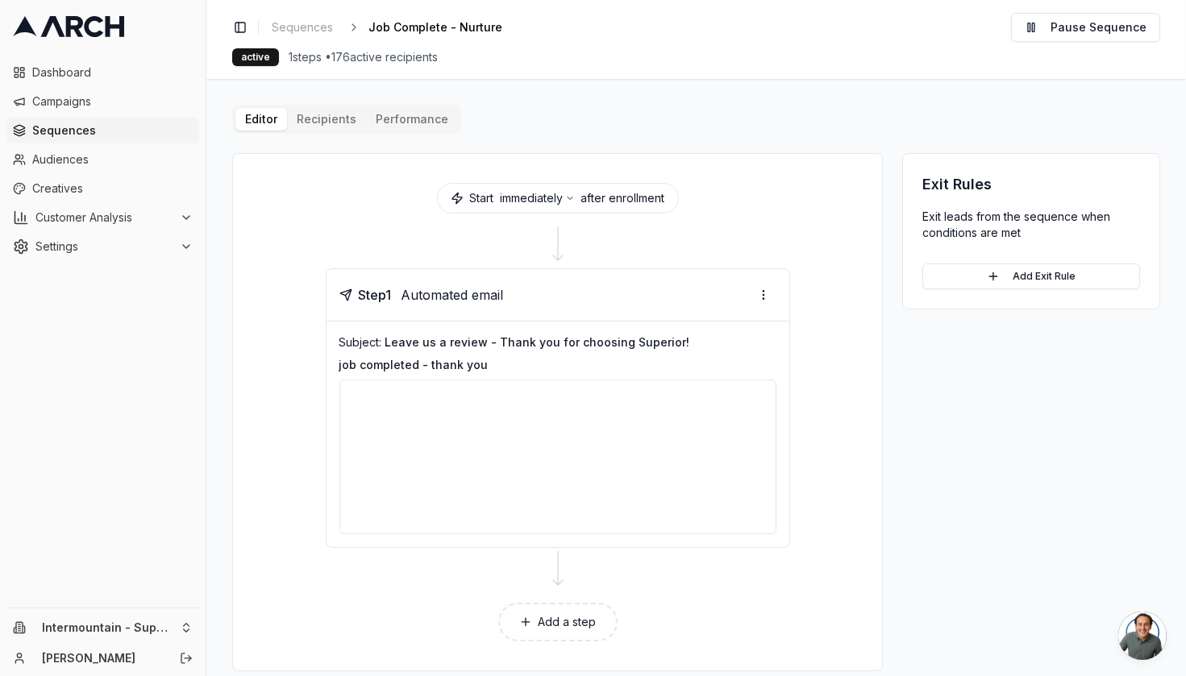
click at [410, 125] on button "Performance" at bounding box center [412, 119] width 92 height 23
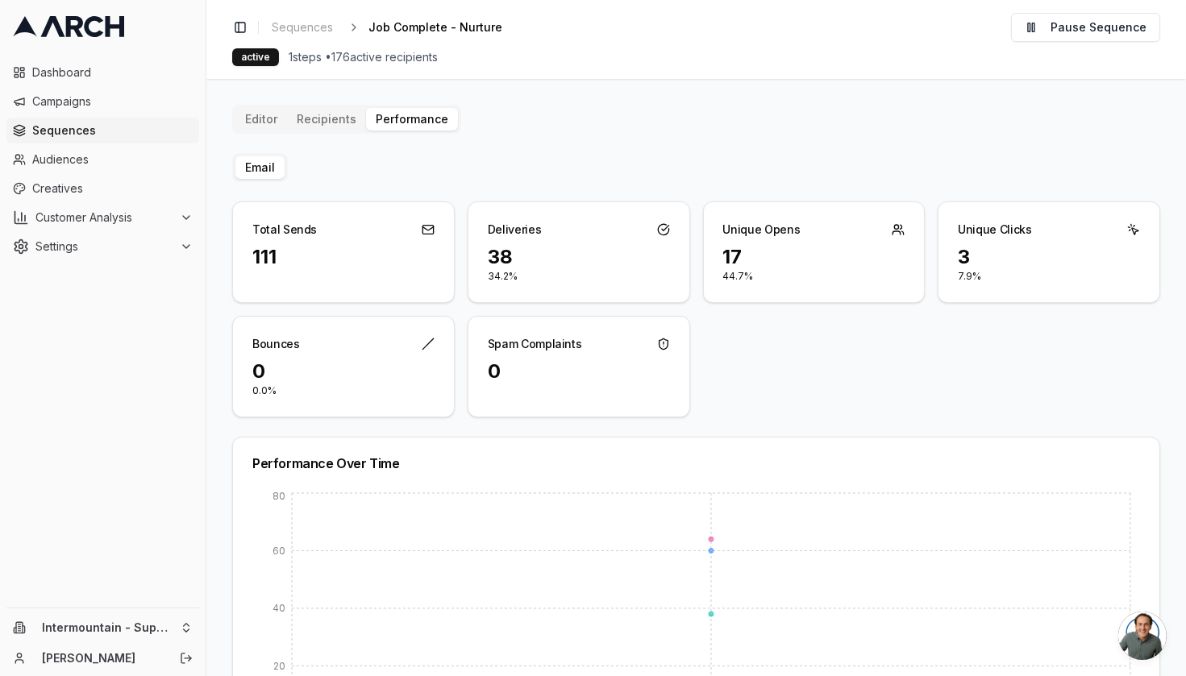
click at [253, 164] on button "Email" at bounding box center [259, 167] width 49 height 23
click at [739, 583] on icon "Aug 27 0 20 40 60 80" at bounding box center [686, 620] width 895 height 263
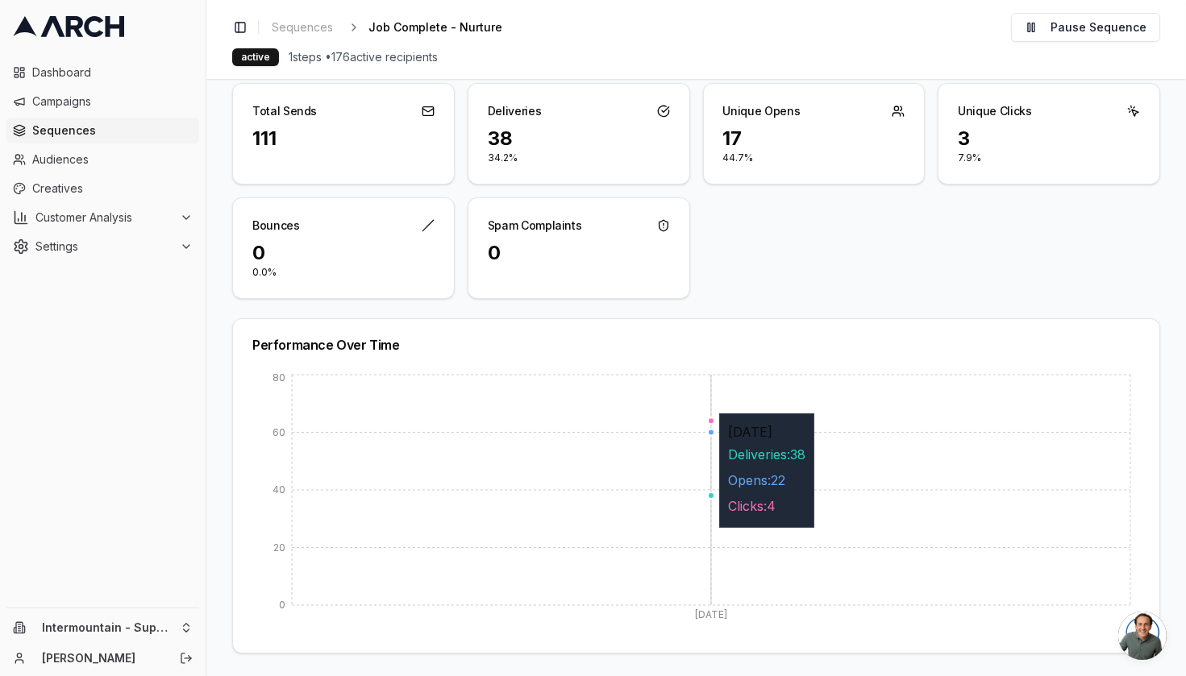
click at [710, 404] on icon "Aug 27 0 20 40 60 80" at bounding box center [686, 502] width 895 height 263
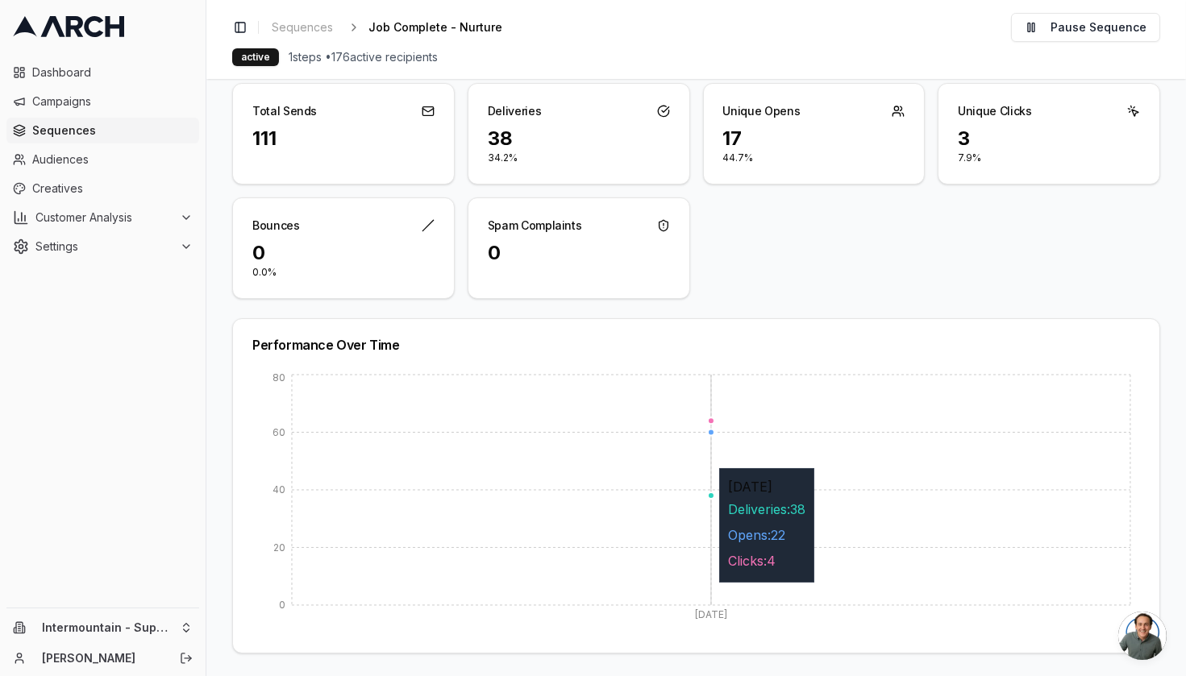
click at [772, 458] on icon "Aug 27 0 20 40 60 80" at bounding box center [686, 502] width 895 height 263
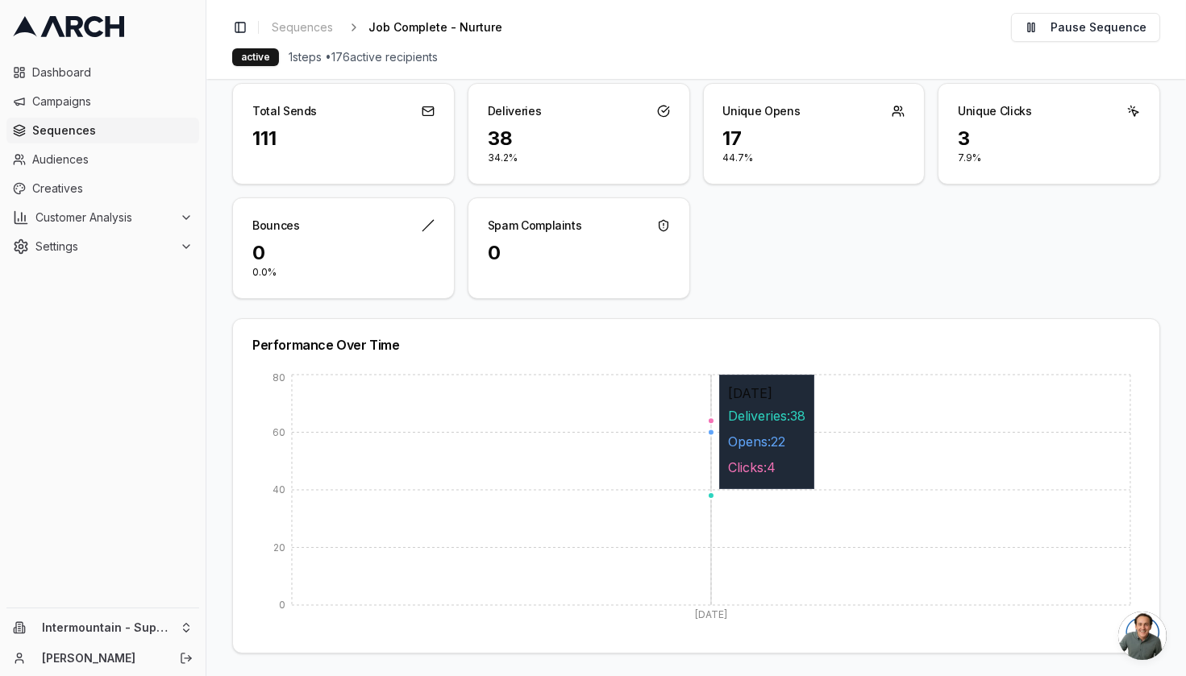
click at [765, 494] on icon "Aug 27 0 20 40 60 80" at bounding box center [686, 502] width 895 height 263
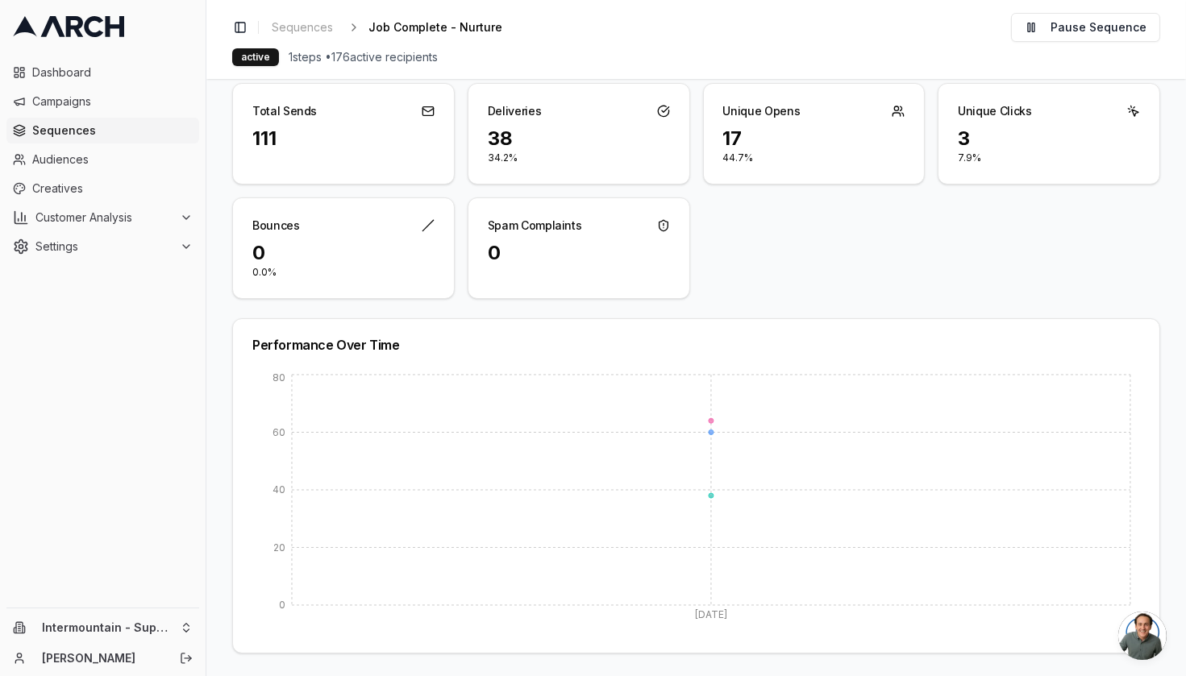
click at [429, 106] on icon at bounding box center [428, 111] width 13 height 13
click at [774, 108] on div "Unique Opens" at bounding box center [761, 111] width 77 height 16
click at [1014, 141] on div "3" at bounding box center [1049, 139] width 182 height 26
click at [959, 139] on div "3" at bounding box center [1049, 139] width 182 height 26
click at [1127, 112] on icon at bounding box center [1133, 111] width 13 height 13
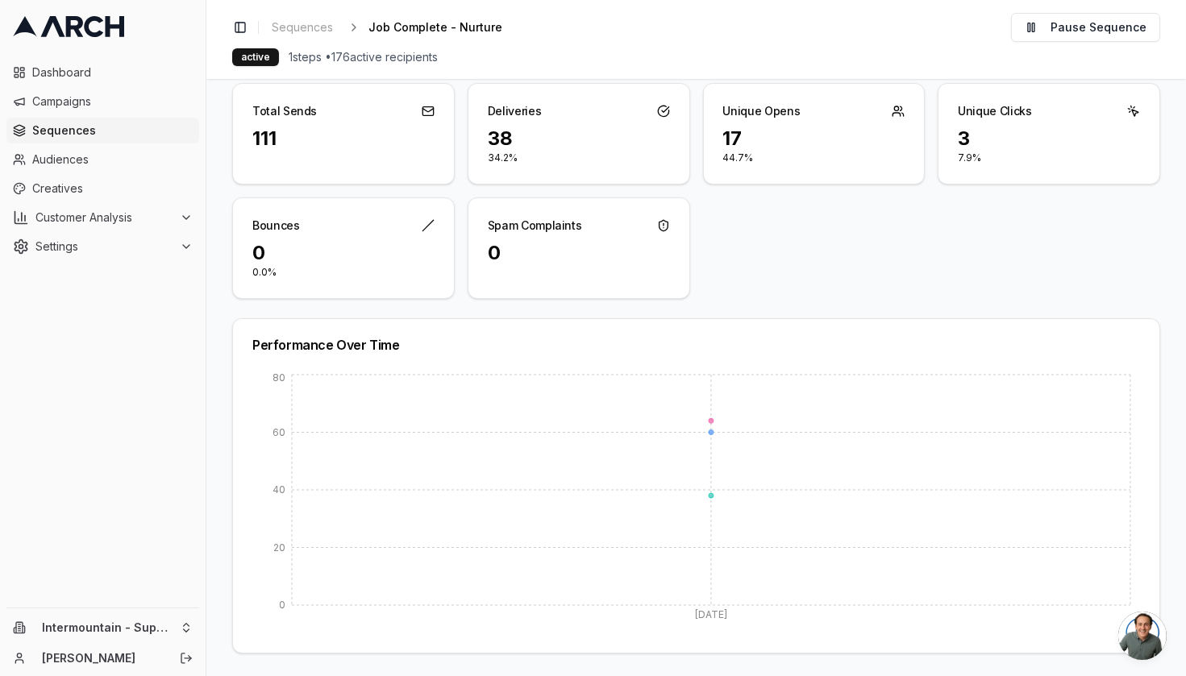
click at [1132, 110] on icon at bounding box center [1135, 113] width 6 height 6
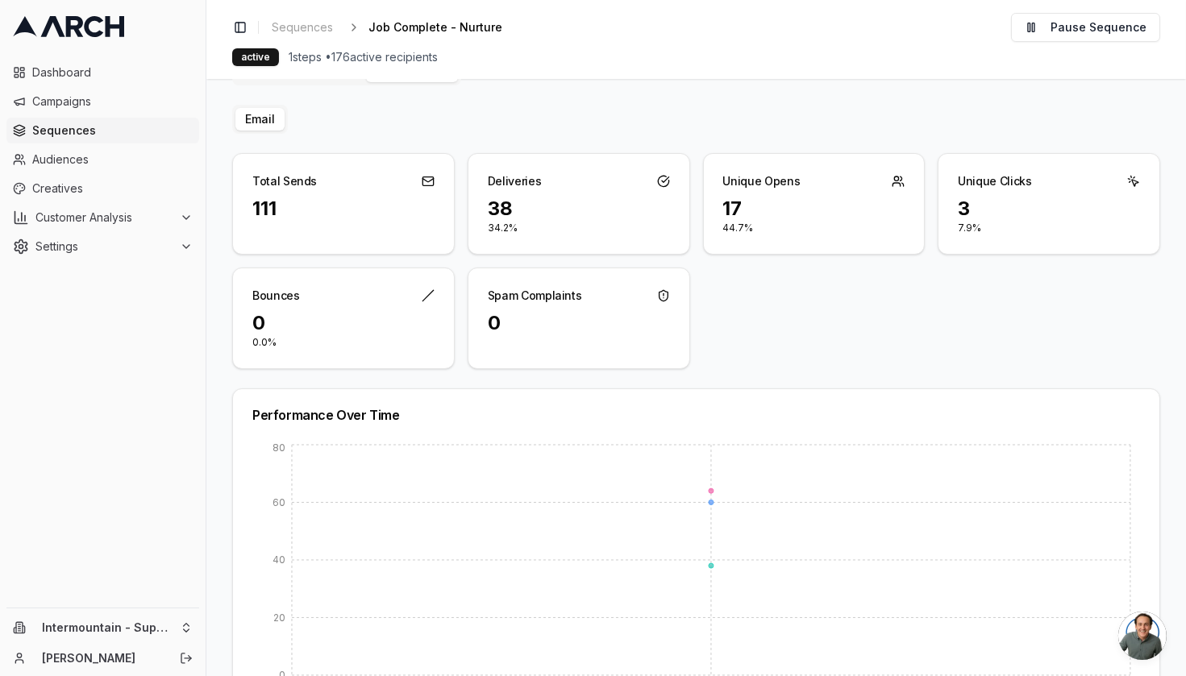
scroll to position [0, 0]
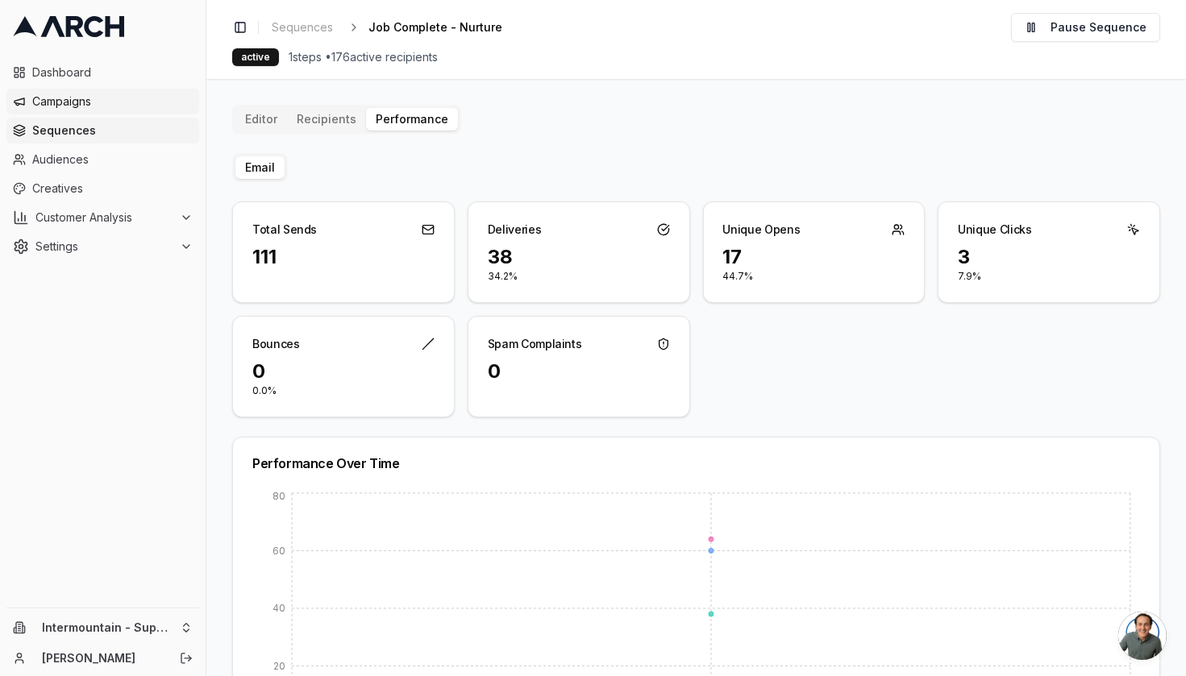
click at [124, 106] on span "Campaigns" at bounding box center [112, 102] width 160 height 16
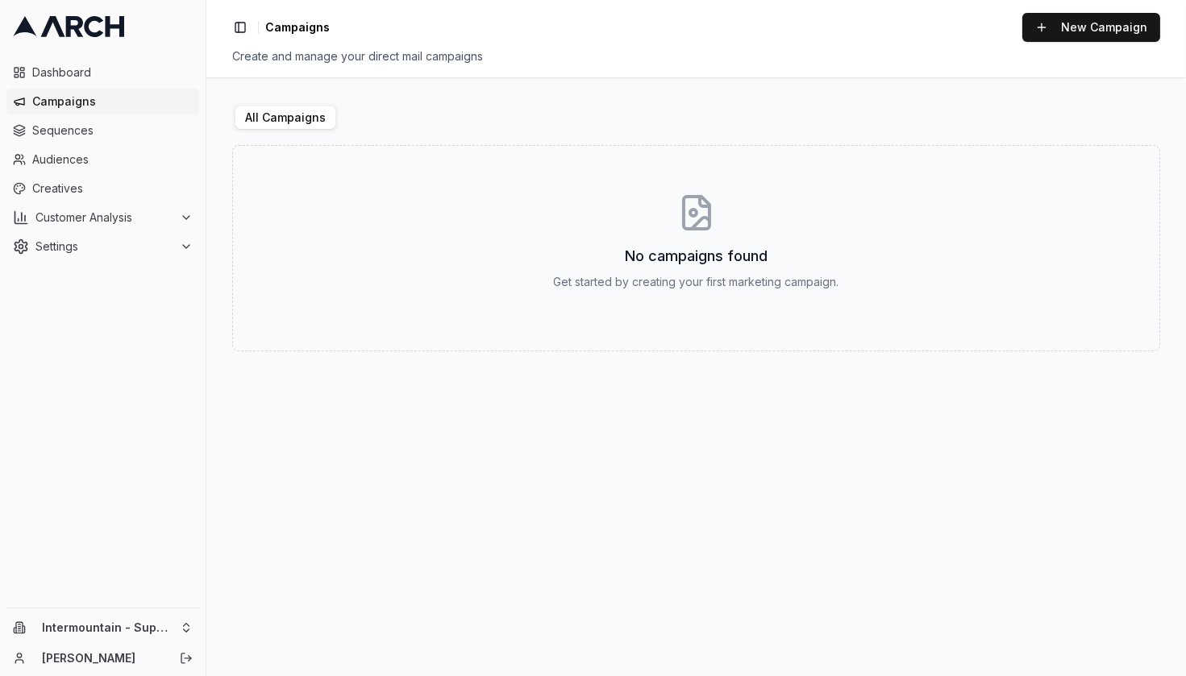
click at [293, 119] on button "All Campaigns" at bounding box center [285, 117] width 100 height 23
click at [96, 141] on link "Sequences" at bounding box center [102, 131] width 193 height 26
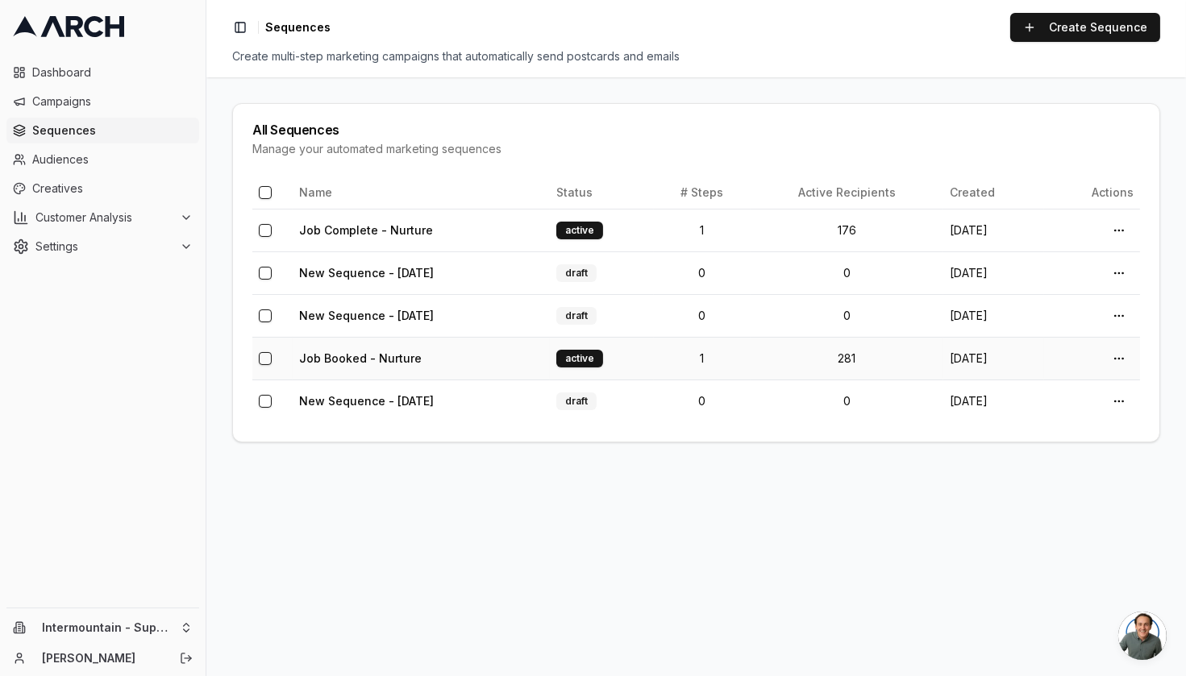
click at [644, 364] on td "active" at bounding box center [602, 358] width 104 height 43
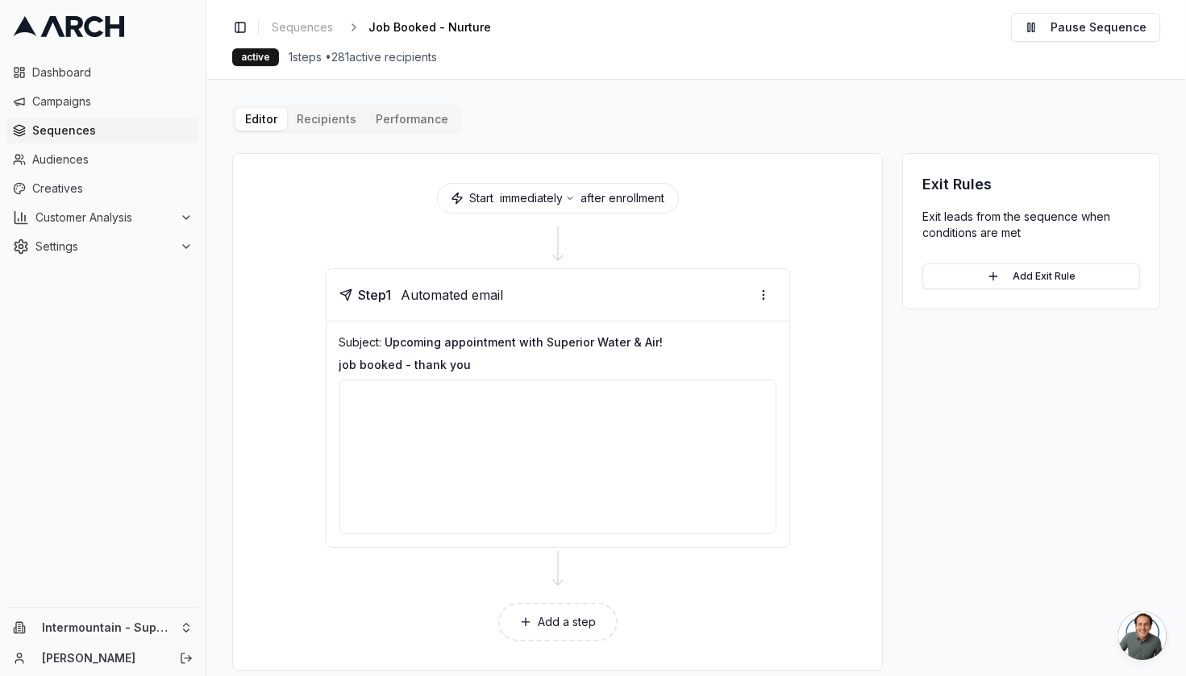
click at [401, 114] on button "Performance" at bounding box center [412, 119] width 92 height 23
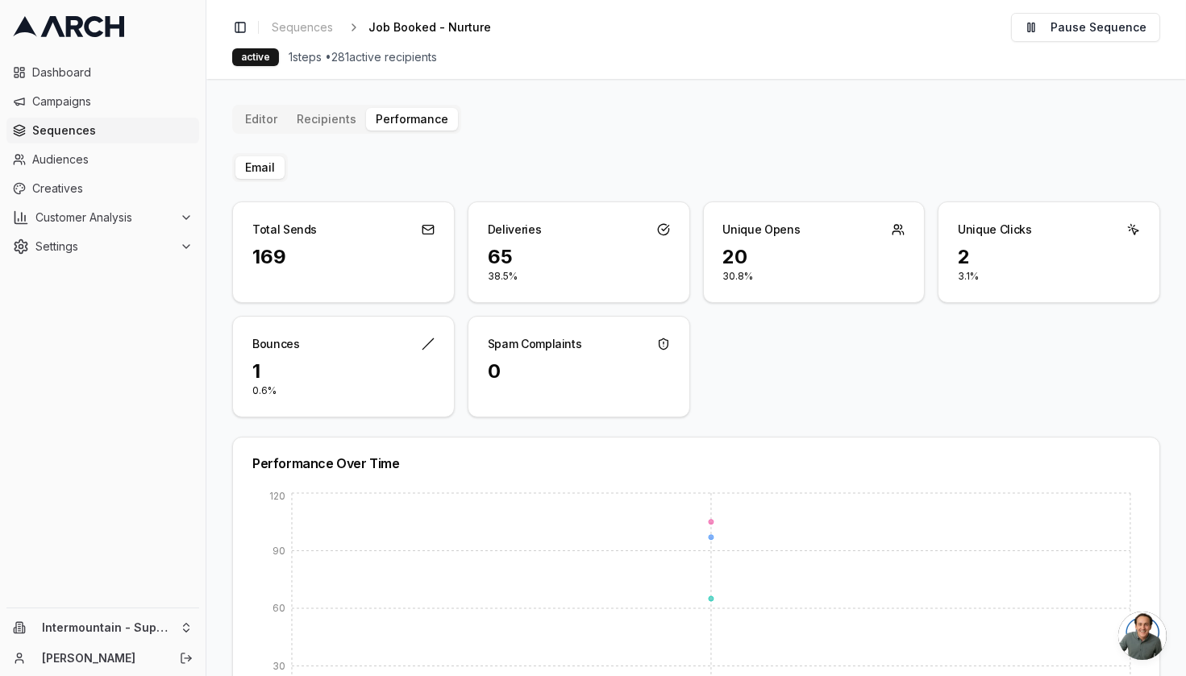
scroll to position [119, 0]
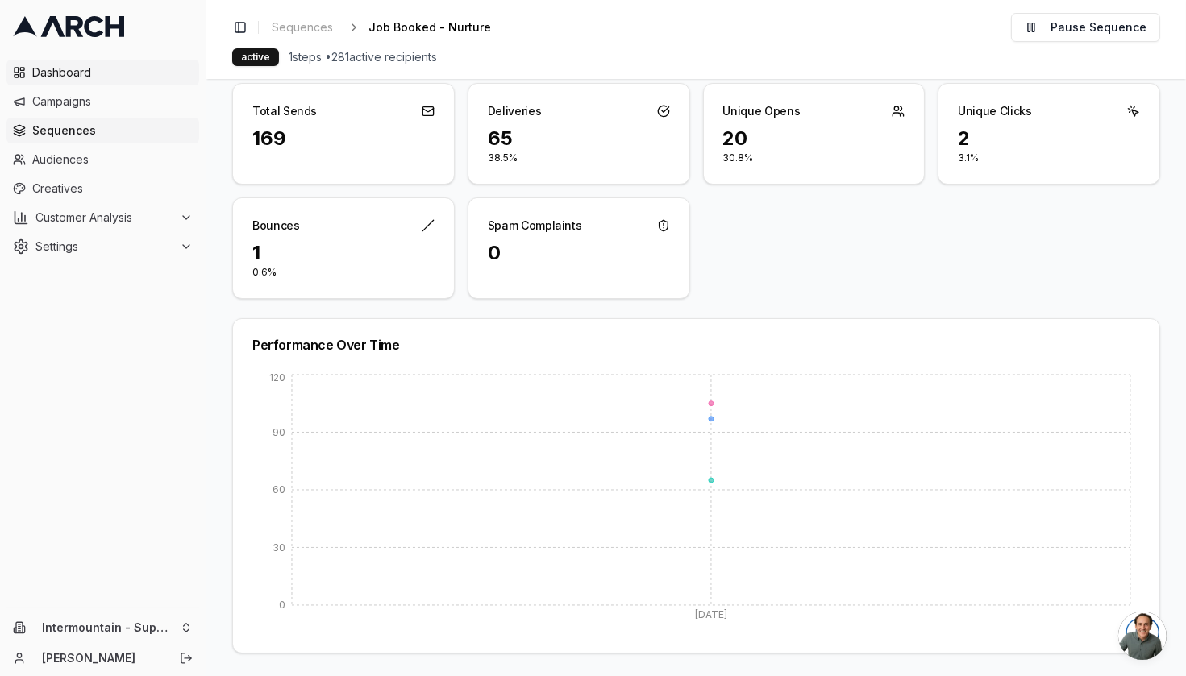
click at [89, 76] on span "Dashboard" at bounding box center [112, 72] width 160 height 16
